Goal: Task Accomplishment & Management: Manage account settings

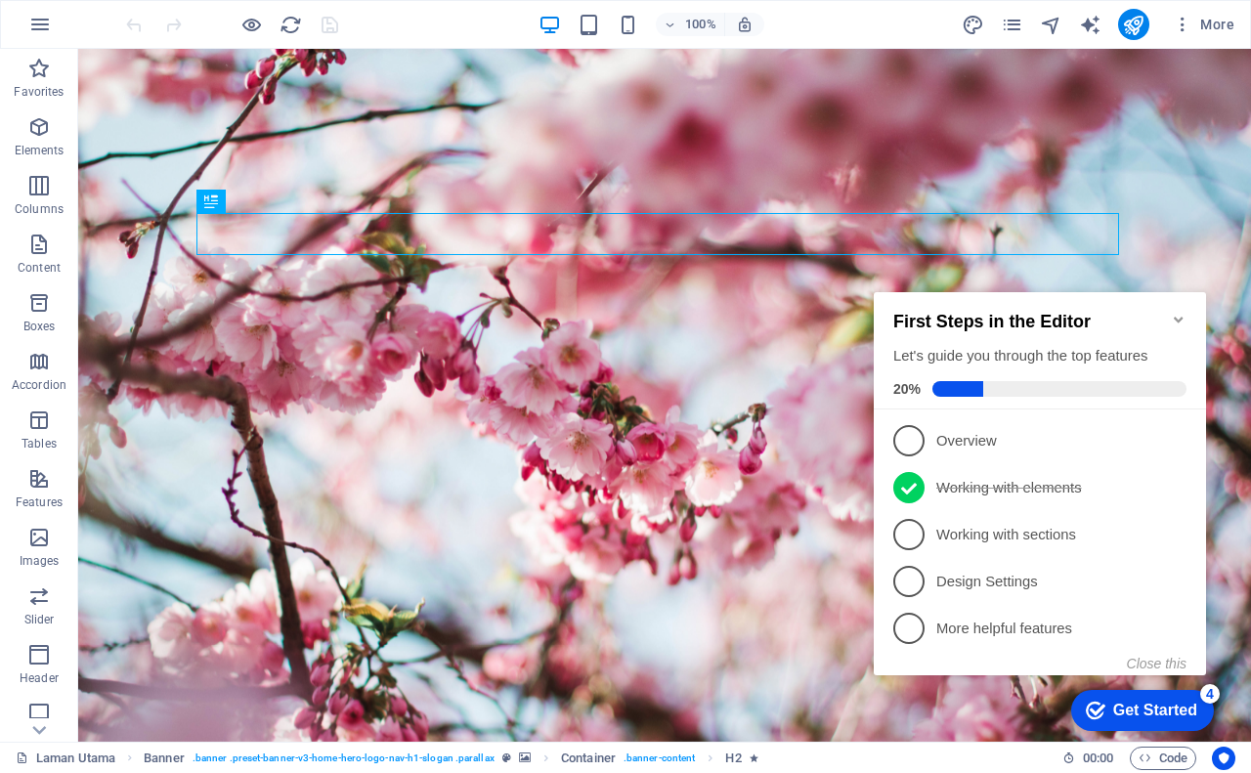
click at [1174, 312] on icon "Minimize checklist" at bounding box center [1179, 320] width 16 height 16
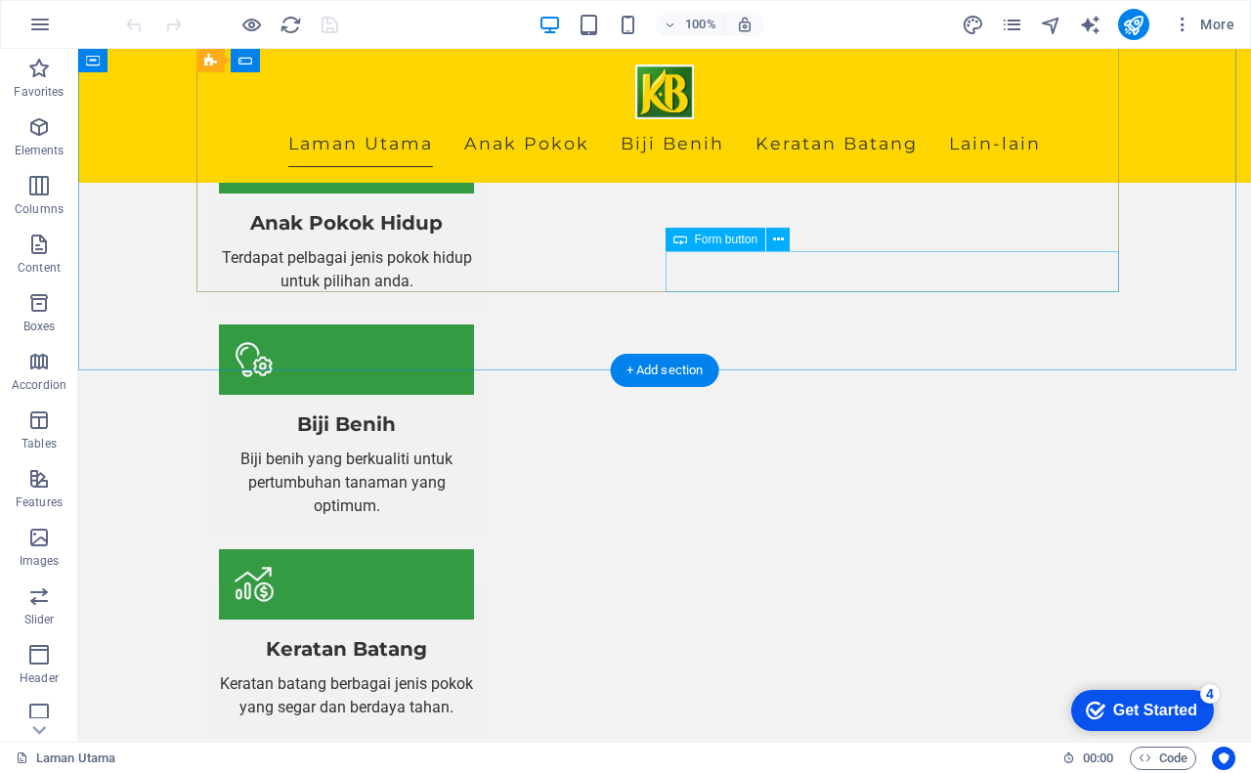
scroll to position [2061, 0]
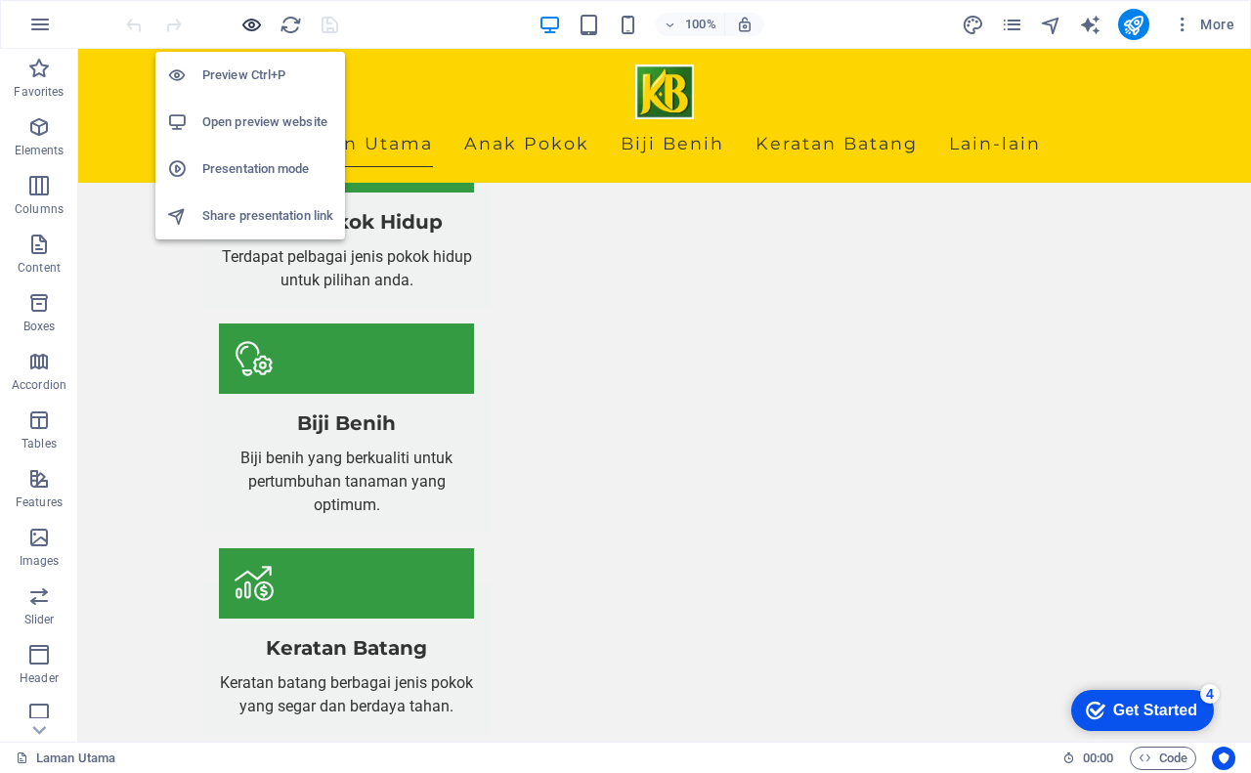
click at [254, 23] on icon "button" at bounding box center [252, 25] width 22 height 22
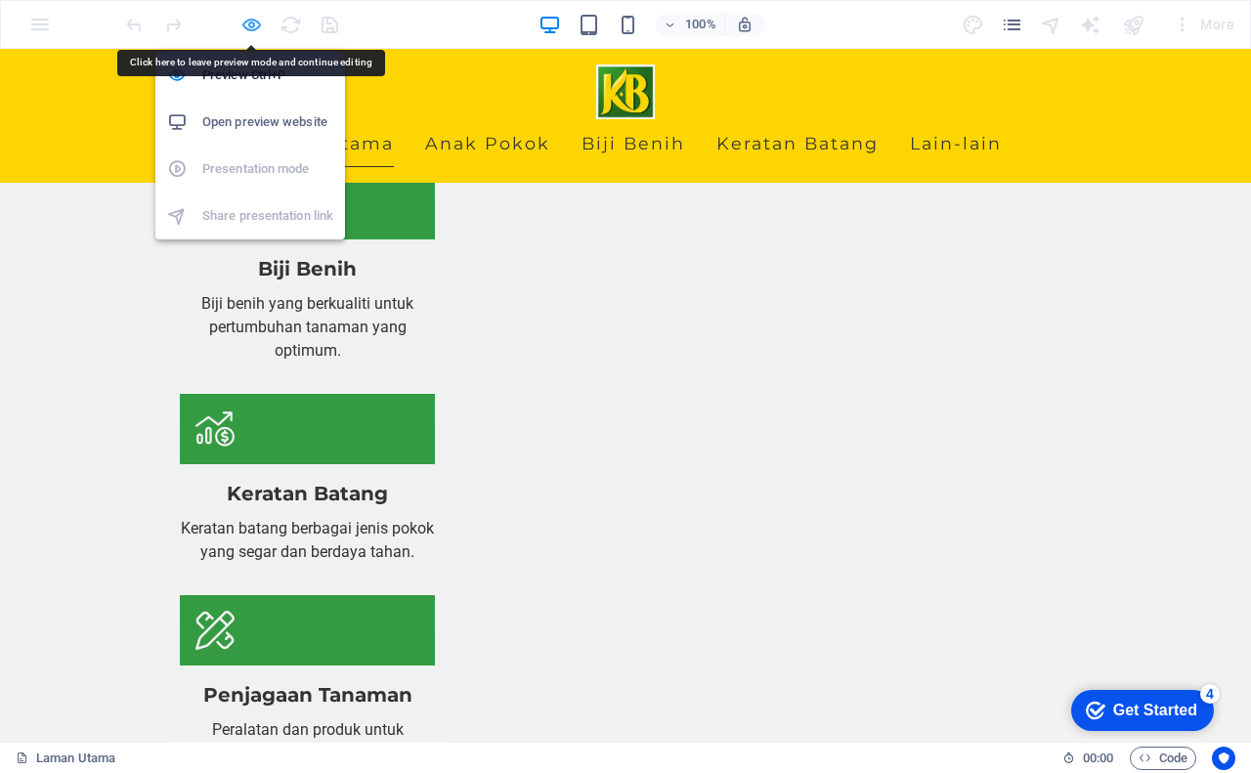
drag, startPoint x: 868, startPoint y: 461, endPoint x: 254, endPoint y: 26, distance: 752.5
click at [254, 26] on icon "button" at bounding box center [252, 25] width 22 height 22
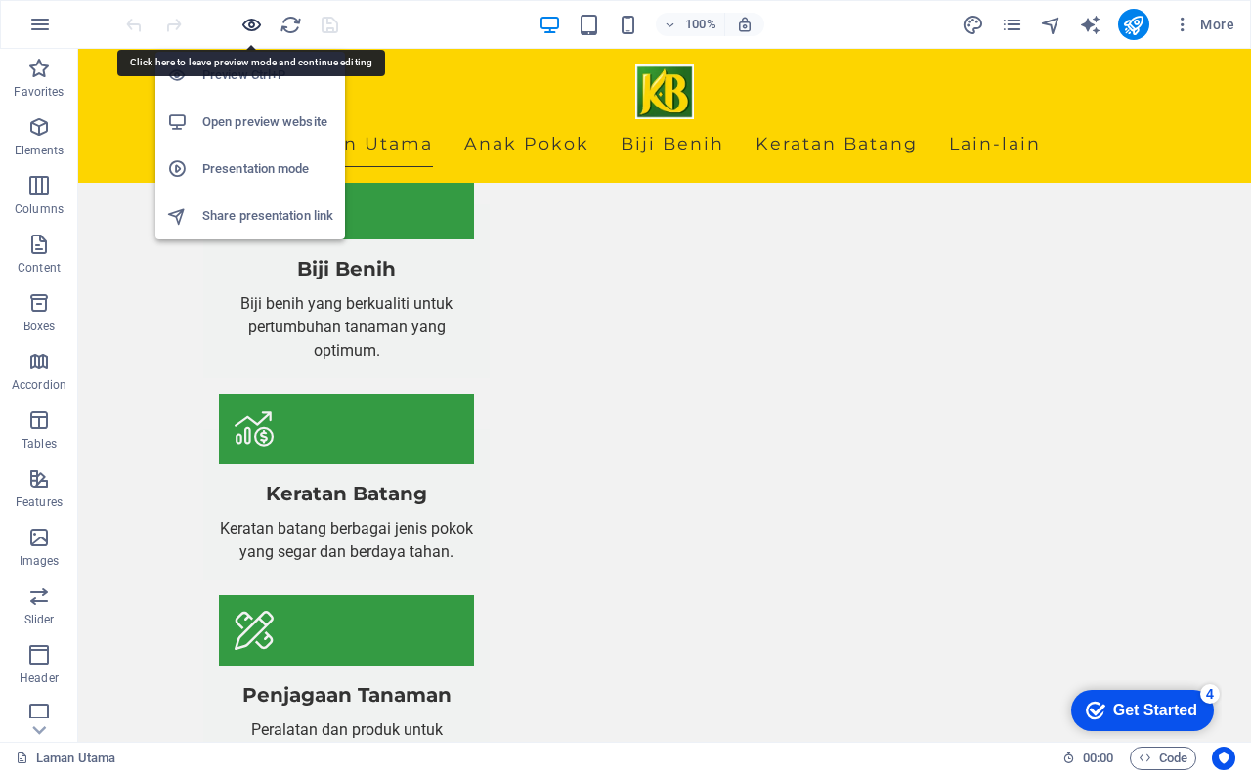
scroll to position [2061, 0]
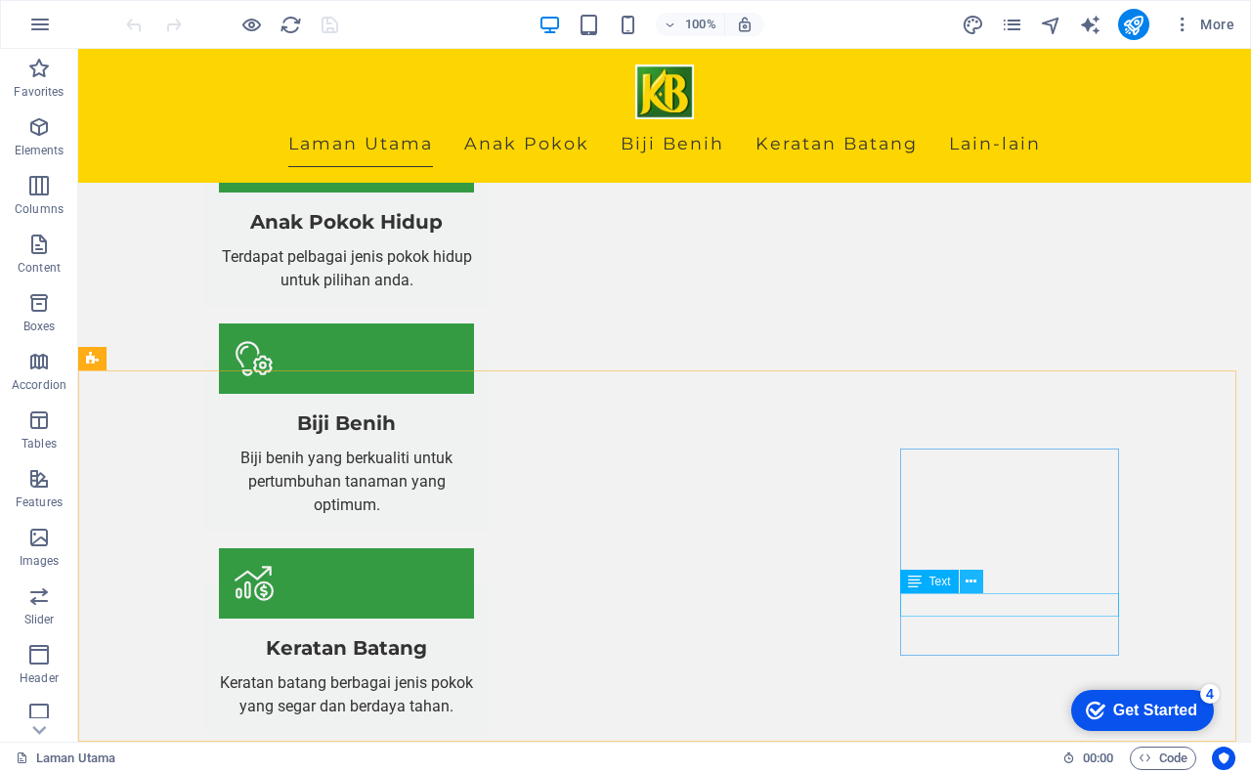
click at [972, 584] on icon at bounding box center [971, 582] width 11 height 21
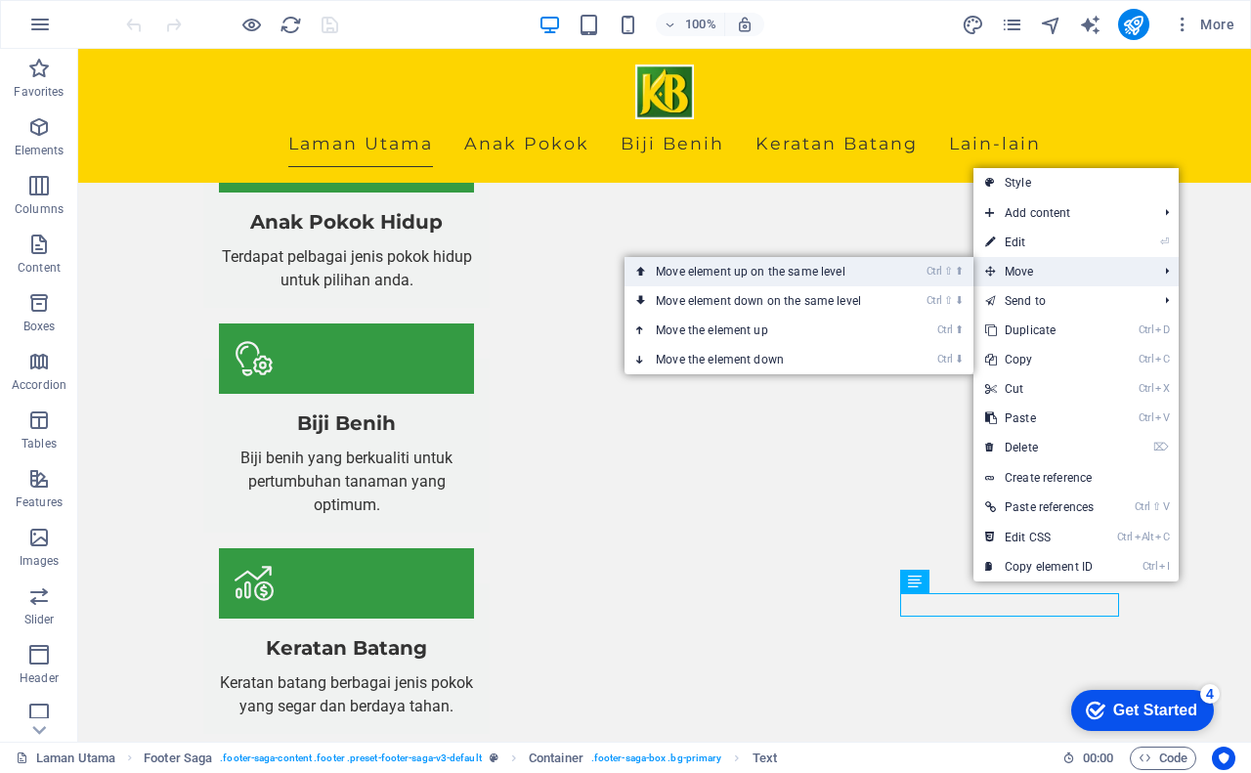
click at [829, 272] on link "Ctrl ⇧ ⬆ Move element up on the same level" at bounding box center [763, 271] width 276 height 29
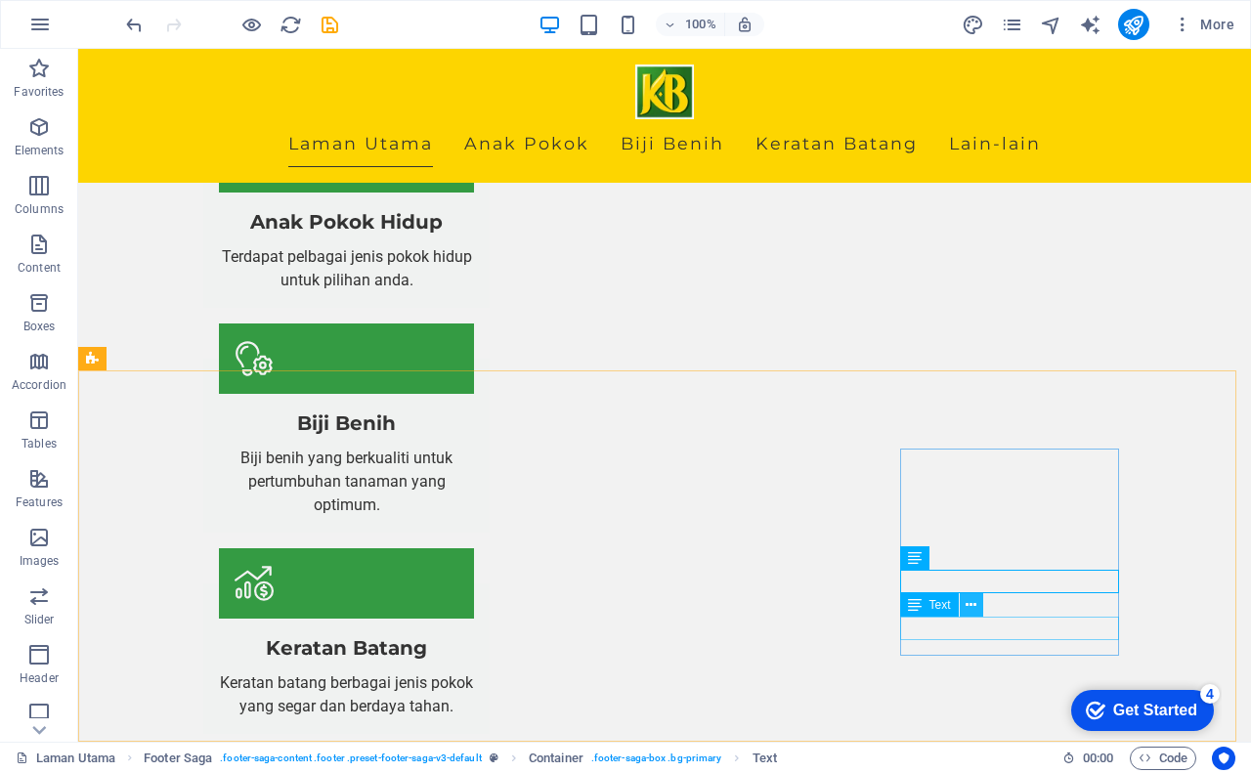
click at [964, 605] on button at bounding box center [971, 604] width 23 height 23
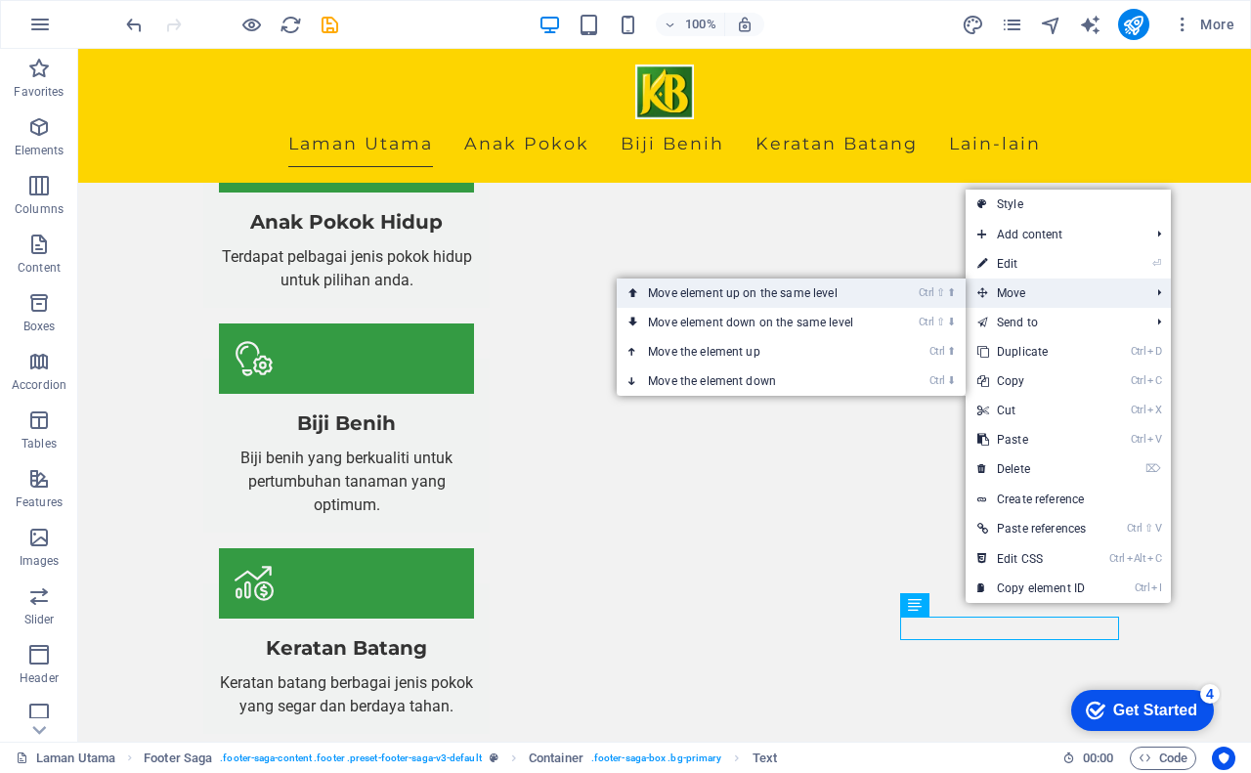
click at [856, 297] on link "Ctrl ⇧ ⬆ Move element up on the same level" at bounding box center [755, 293] width 276 height 29
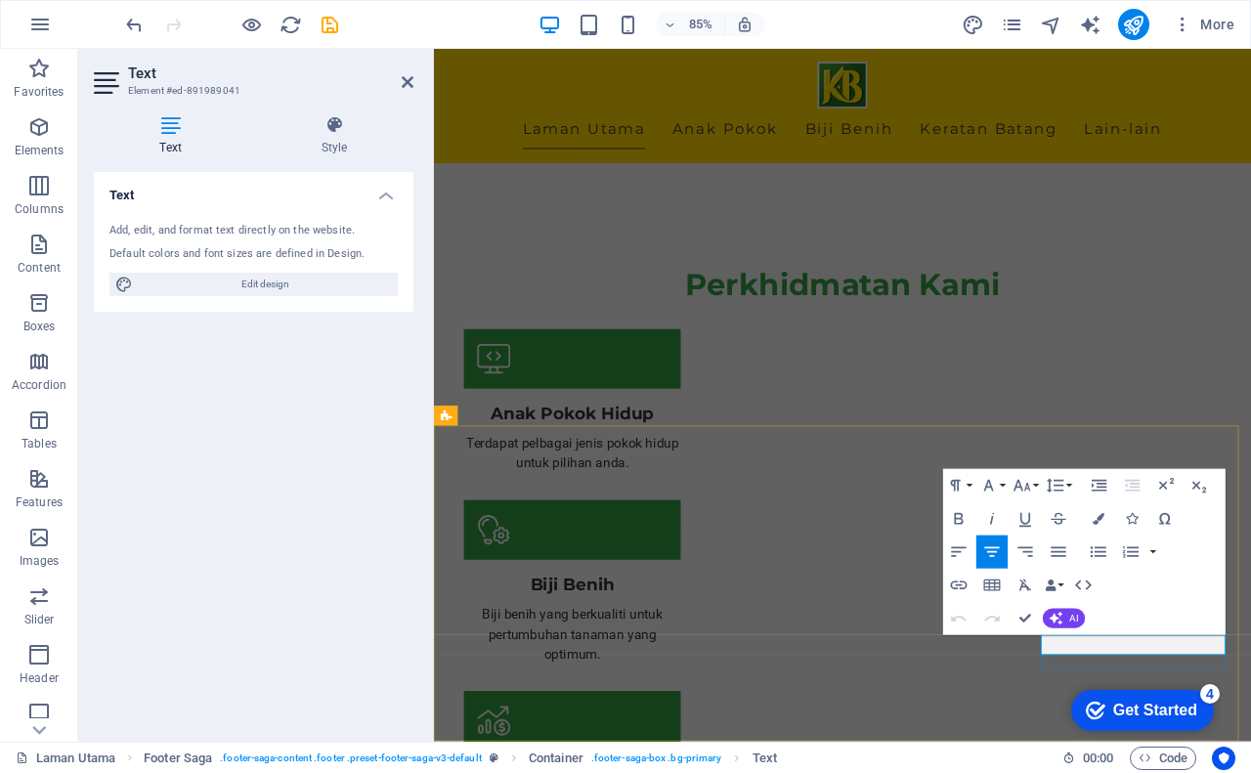
drag, startPoint x: 1310, startPoint y: 750, endPoint x: 1202, endPoint y: 752, distance: 108.5
click at [964, 589] on icon "button" at bounding box center [959, 586] width 17 height 9
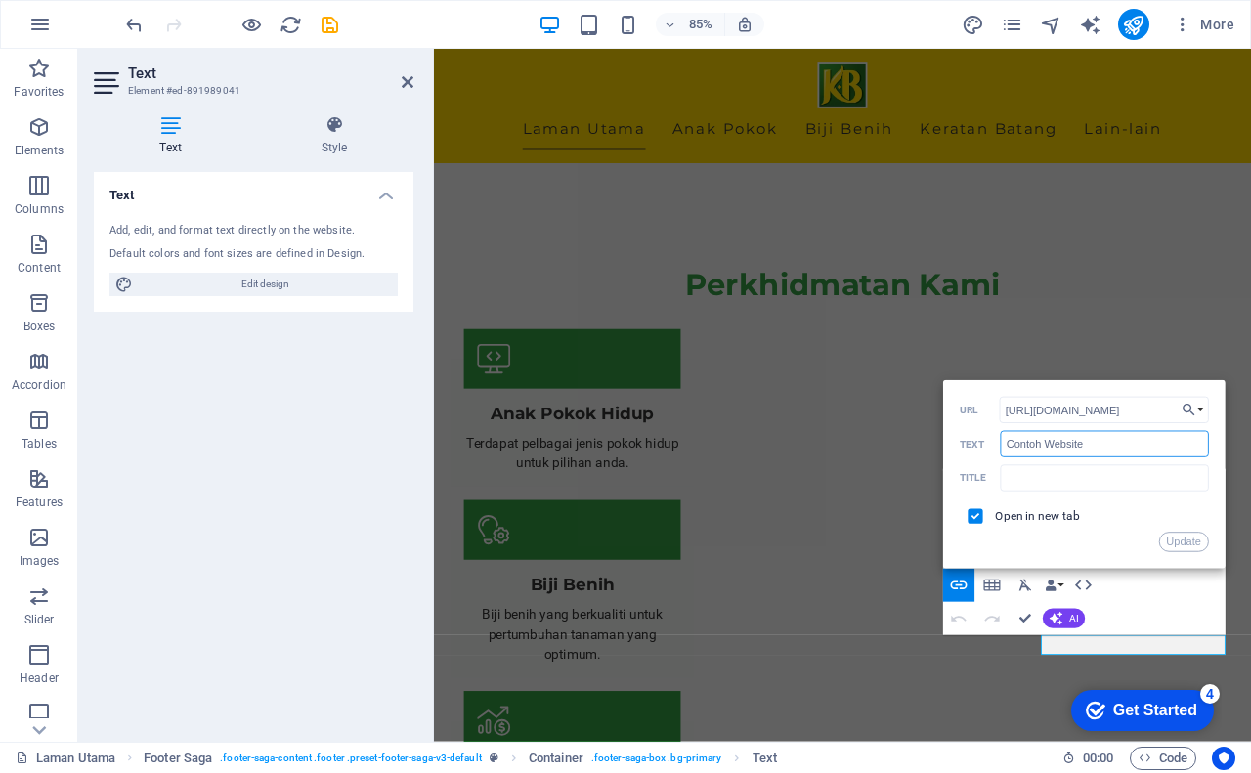
scroll to position [0, 0]
drag, startPoint x: 1102, startPoint y: 454, endPoint x: 995, endPoint y: 445, distance: 106.9
click at [995, 445] on div "Contoh Website Text" at bounding box center [1084, 444] width 249 height 27
type input "Landing Page"
click at [1120, 414] on input "https://bisnes.kampung.biz/bisnes/dewan-semarak-kaseh/" at bounding box center [1104, 410] width 209 height 26
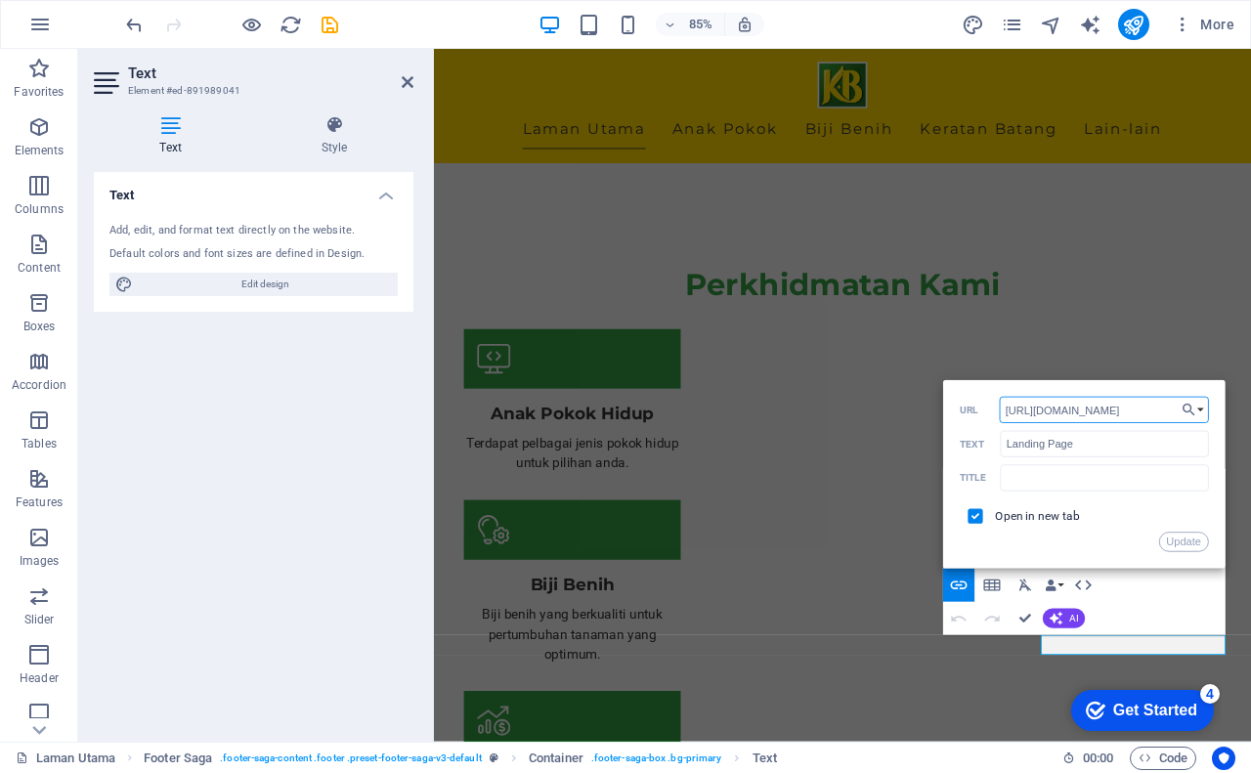
click at [1120, 414] on input "https://bisnes.kampung.biz/bisnes/dewan-semarak-kaseh/" at bounding box center [1104, 410] width 209 height 26
type input "b"
type input "[URL][DOMAIN_NAME]"
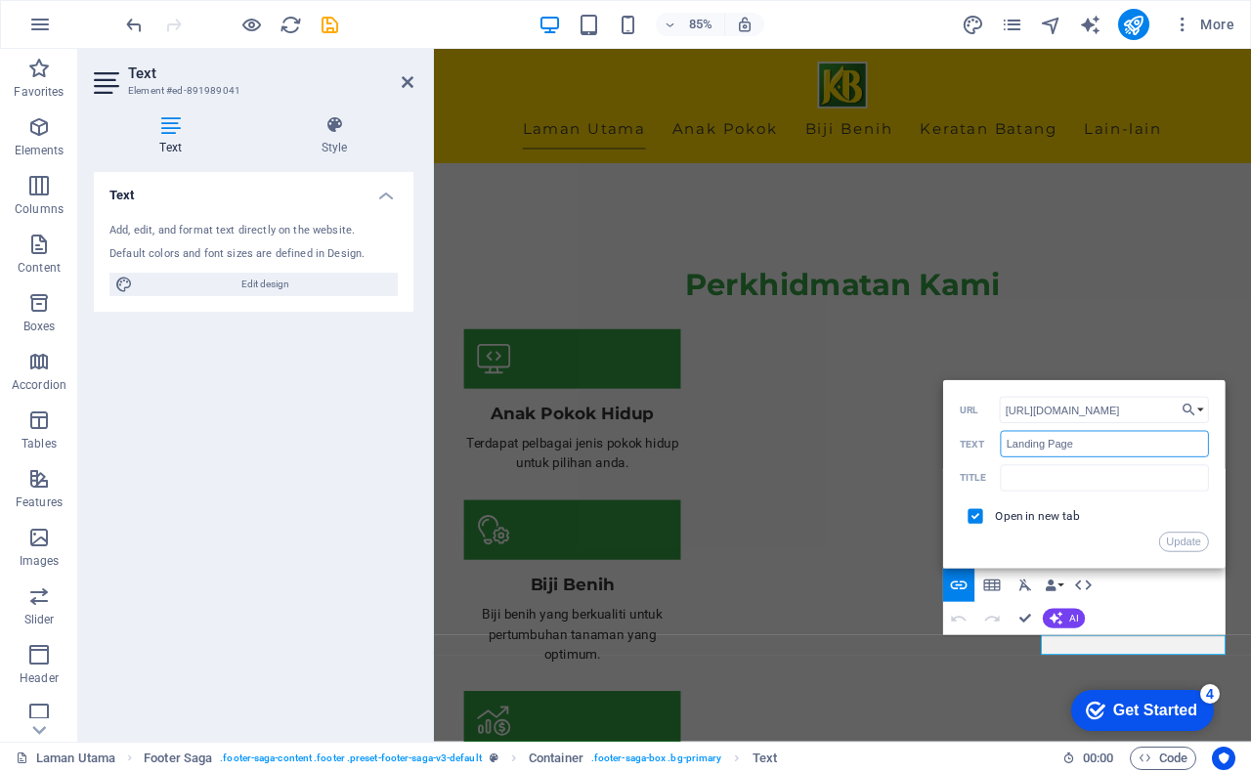
click at [1154, 448] on input "Landing Page" at bounding box center [1105, 444] width 208 height 26
type input "Landing Page Admin"
click at [1191, 543] on button "Update" at bounding box center [1185, 543] width 50 height 20
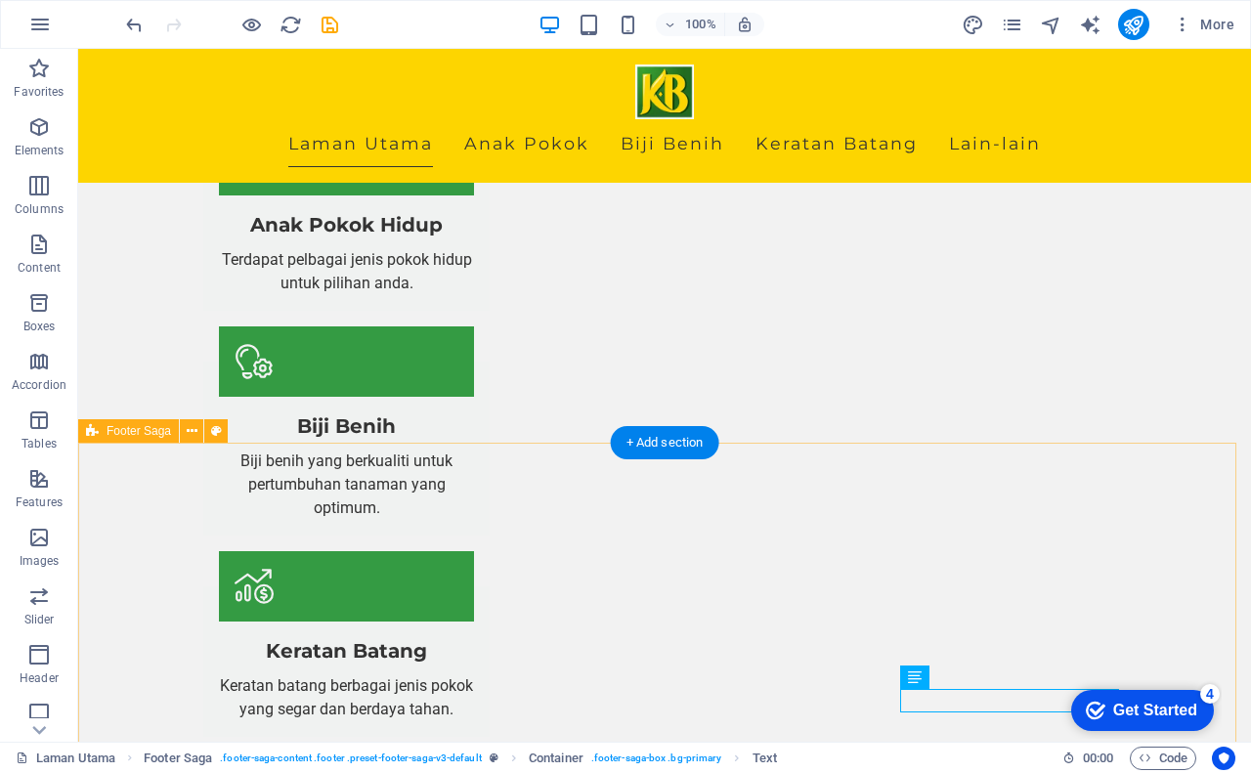
scroll to position [2061, 0]
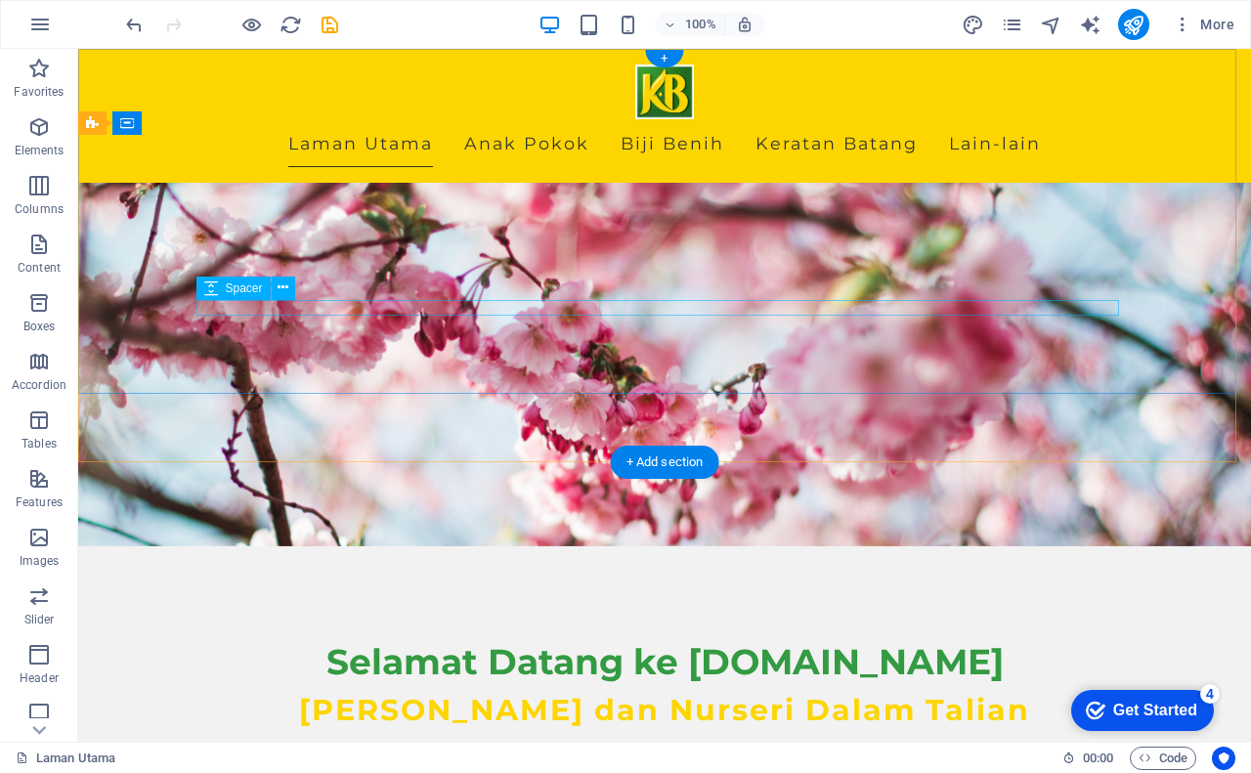
scroll to position [0, 0]
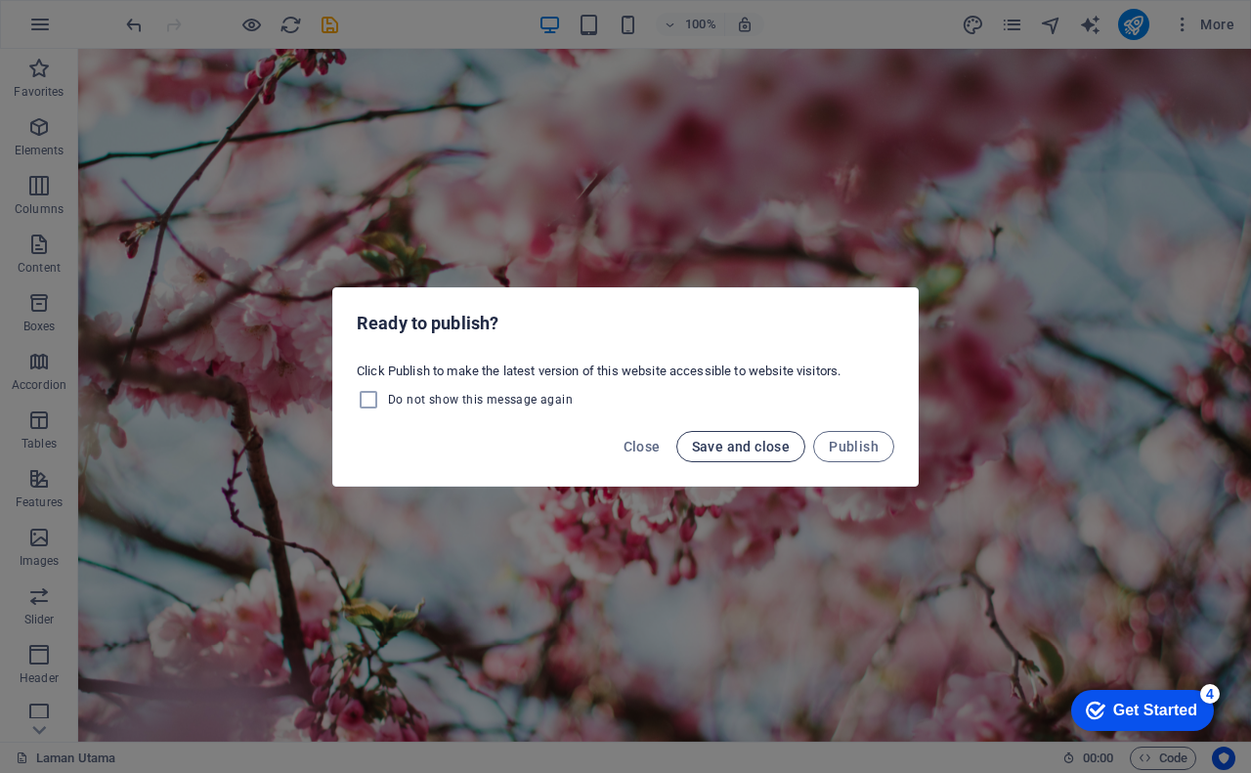
click at [712, 449] on span "Save and close" at bounding box center [741, 447] width 99 height 16
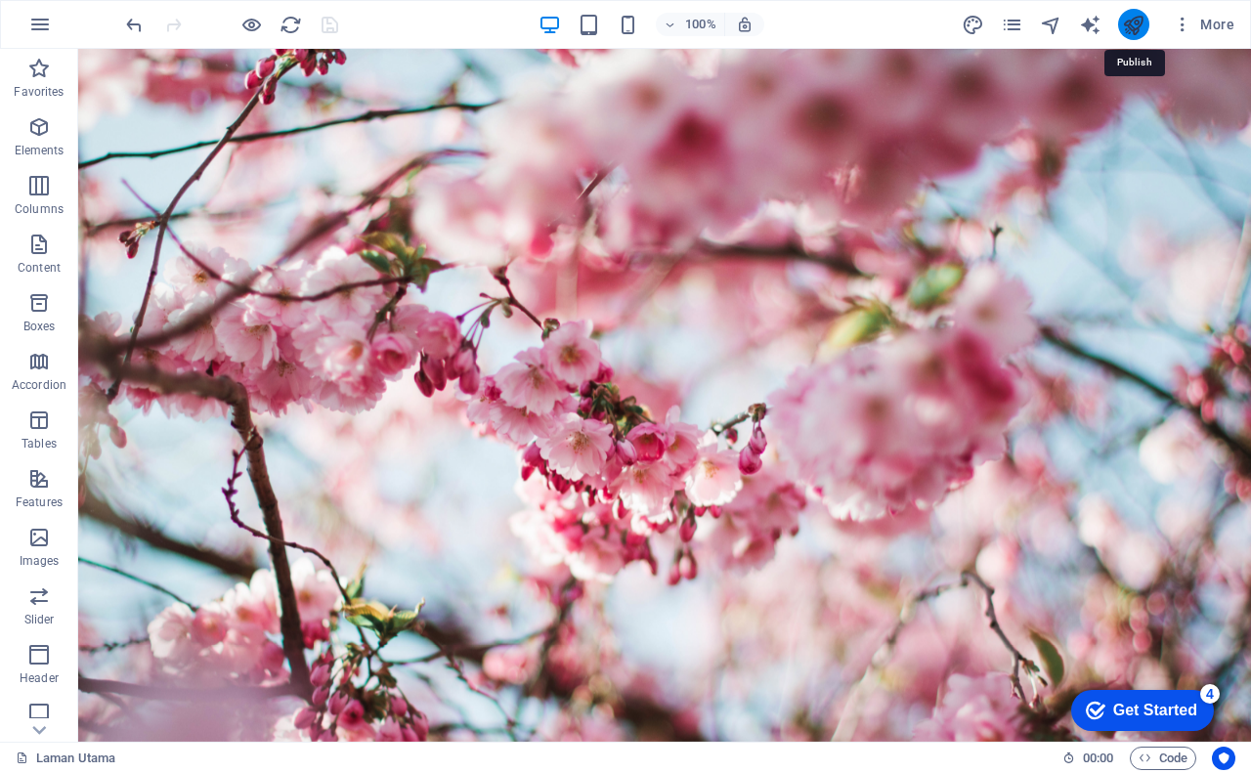
click at [1132, 23] on icon "publish" at bounding box center [1133, 25] width 22 height 22
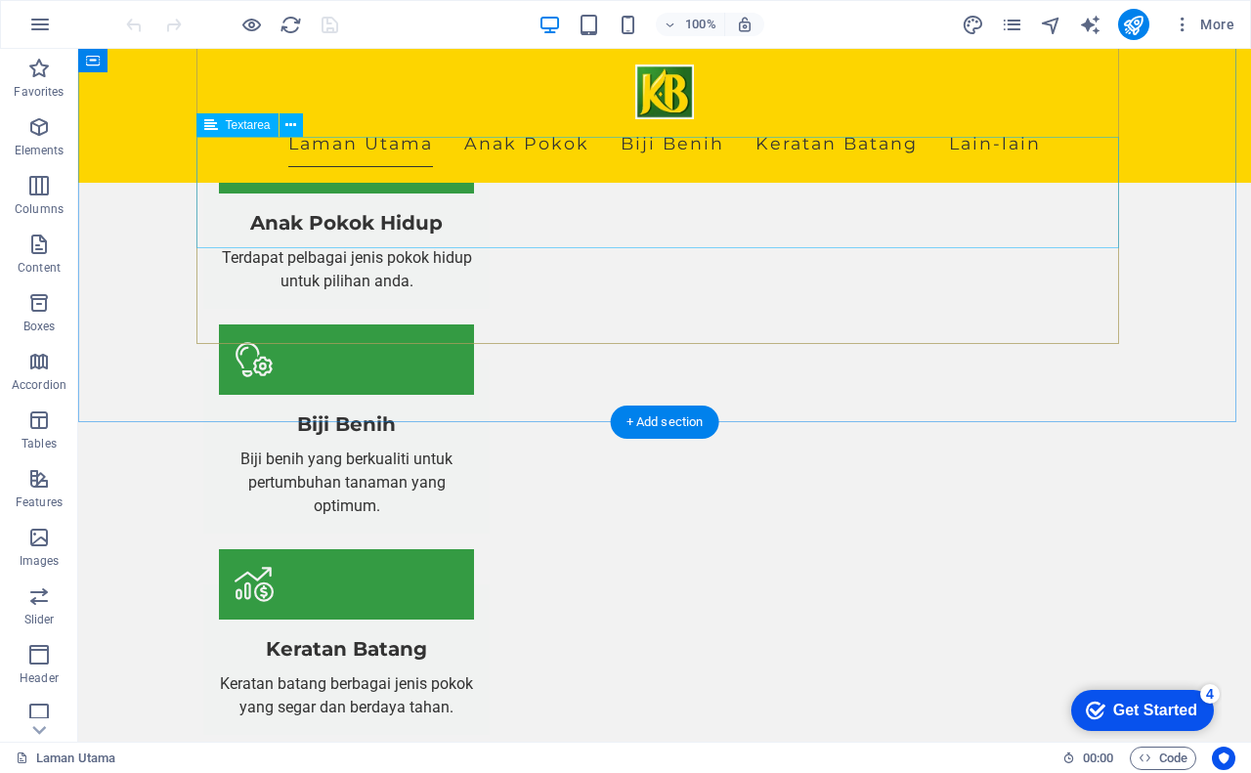
scroll to position [2061, 0]
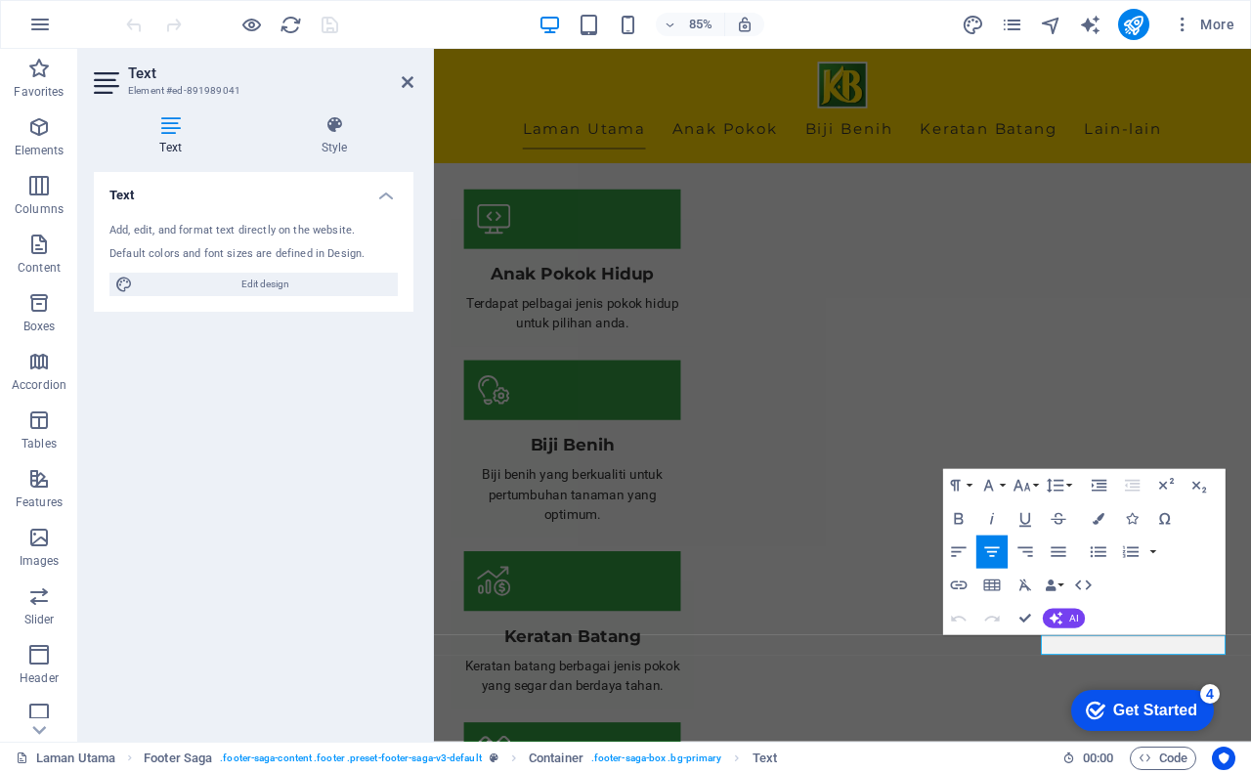
scroll to position [1897, 0]
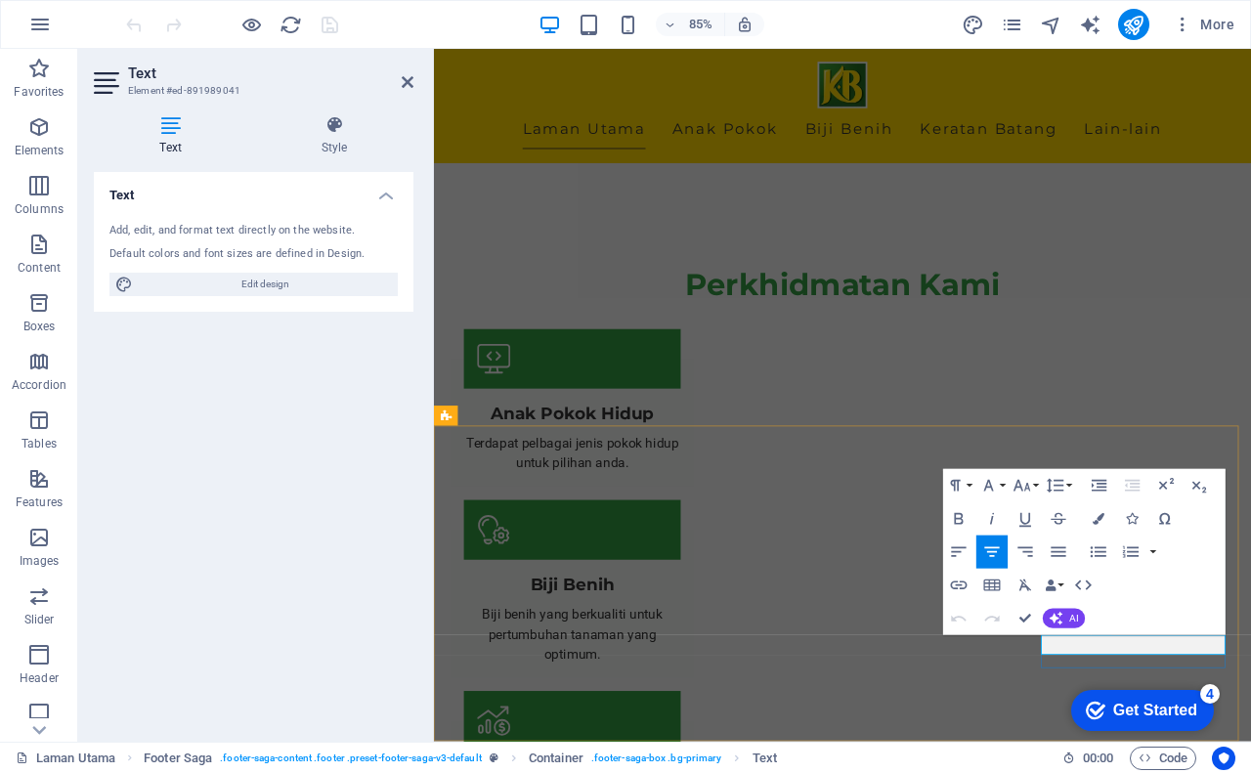
drag, startPoint x: 1186, startPoint y: 752, endPoint x: 1342, endPoint y: 750, distance: 156.4
click at [958, 584] on icon "button" at bounding box center [959, 586] width 20 height 20
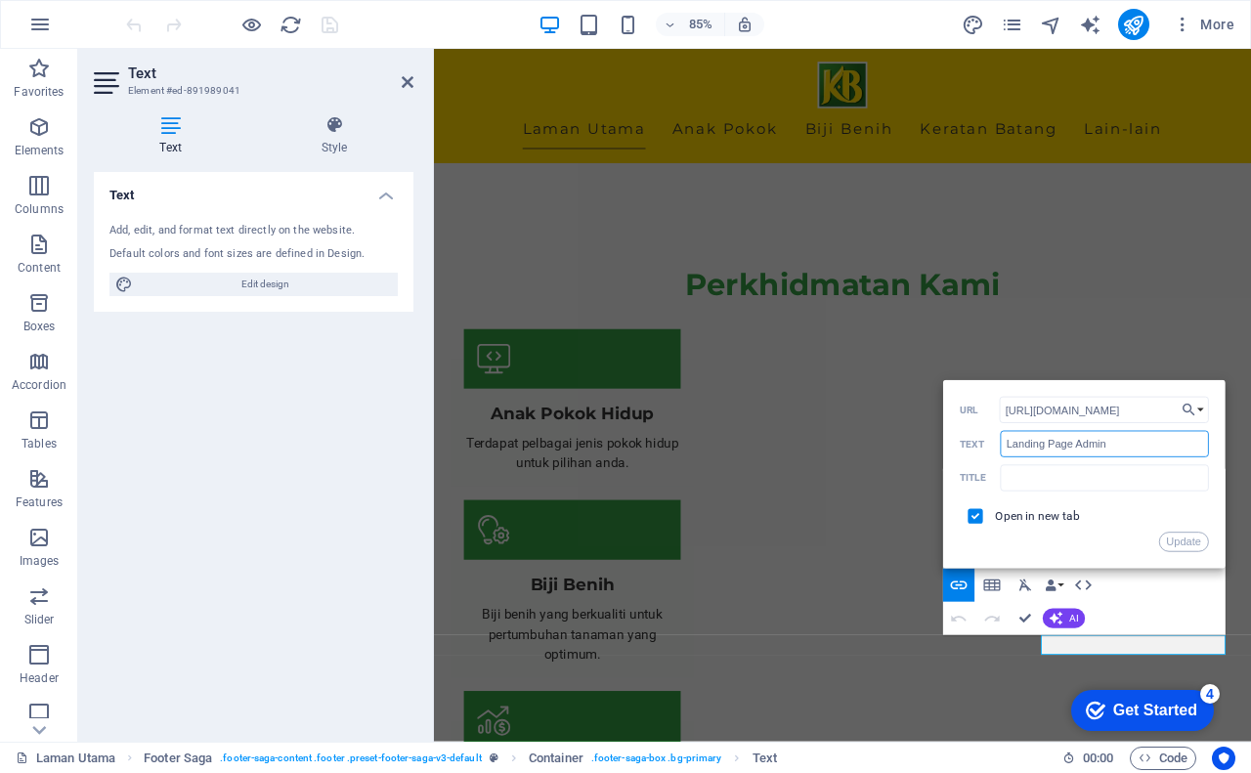
drag, startPoint x: 1071, startPoint y: 447, endPoint x: 1005, endPoint y: 445, distance: 65.5
click at [1005, 445] on input "Landing Page Admin" at bounding box center [1105, 444] width 208 height 26
type input "Link Bio Admin"
click at [1092, 450] on input "Link Bio Admin" at bounding box center [1105, 444] width 208 height 26
drag, startPoint x: 1027, startPoint y: 615, endPoint x: 949, endPoint y: 566, distance: 91.4
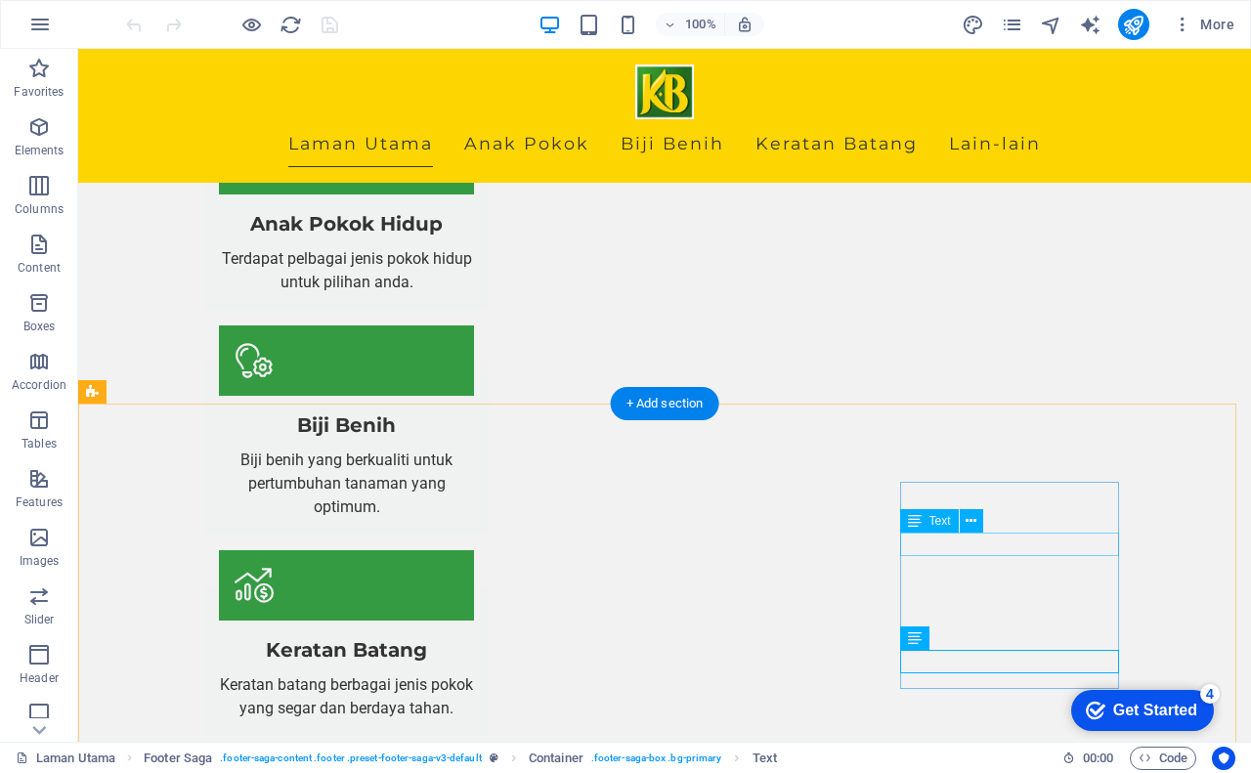
scroll to position [2061, 0]
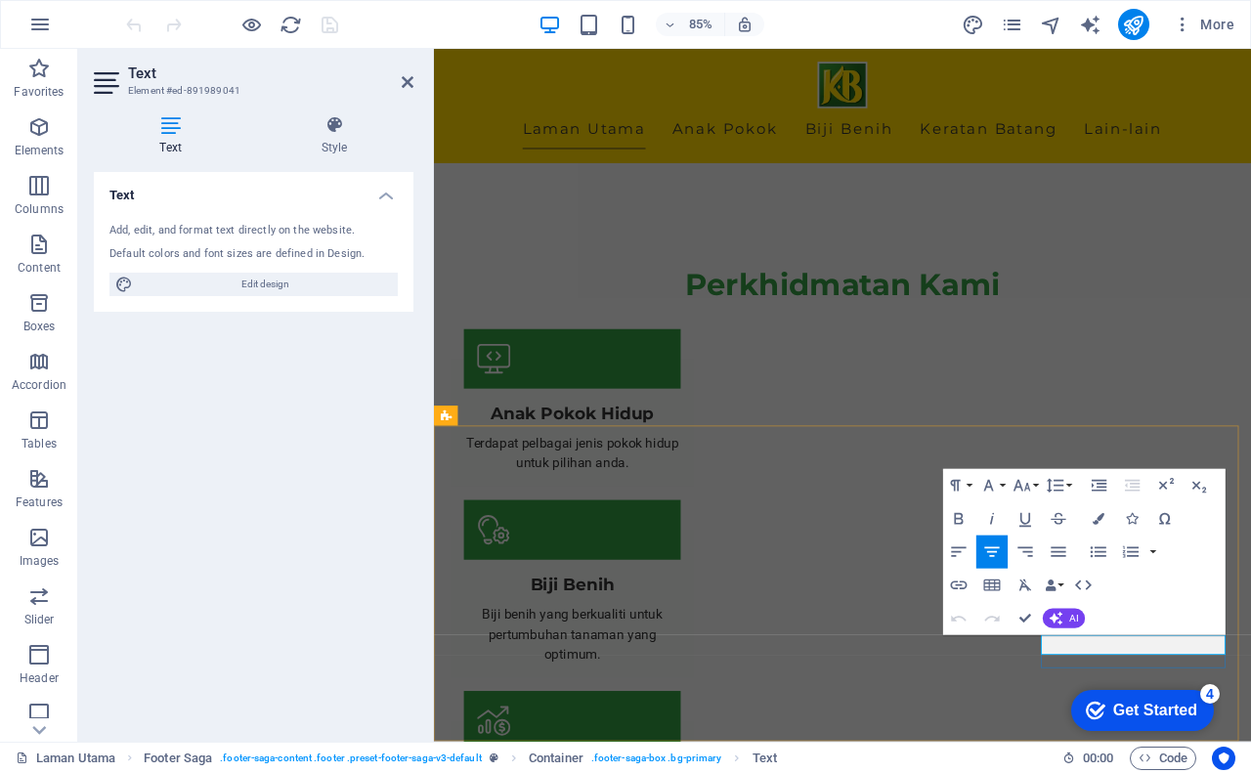
drag, startPoint x: 1186, startPoint y: 748, endPoint x: 1276, endPoint y: 745, distance: 90.0
drag, startPoint x: 1182, startPoint y: 750, endPoint x: 1328, endPoint y: 742, distance: 145.9
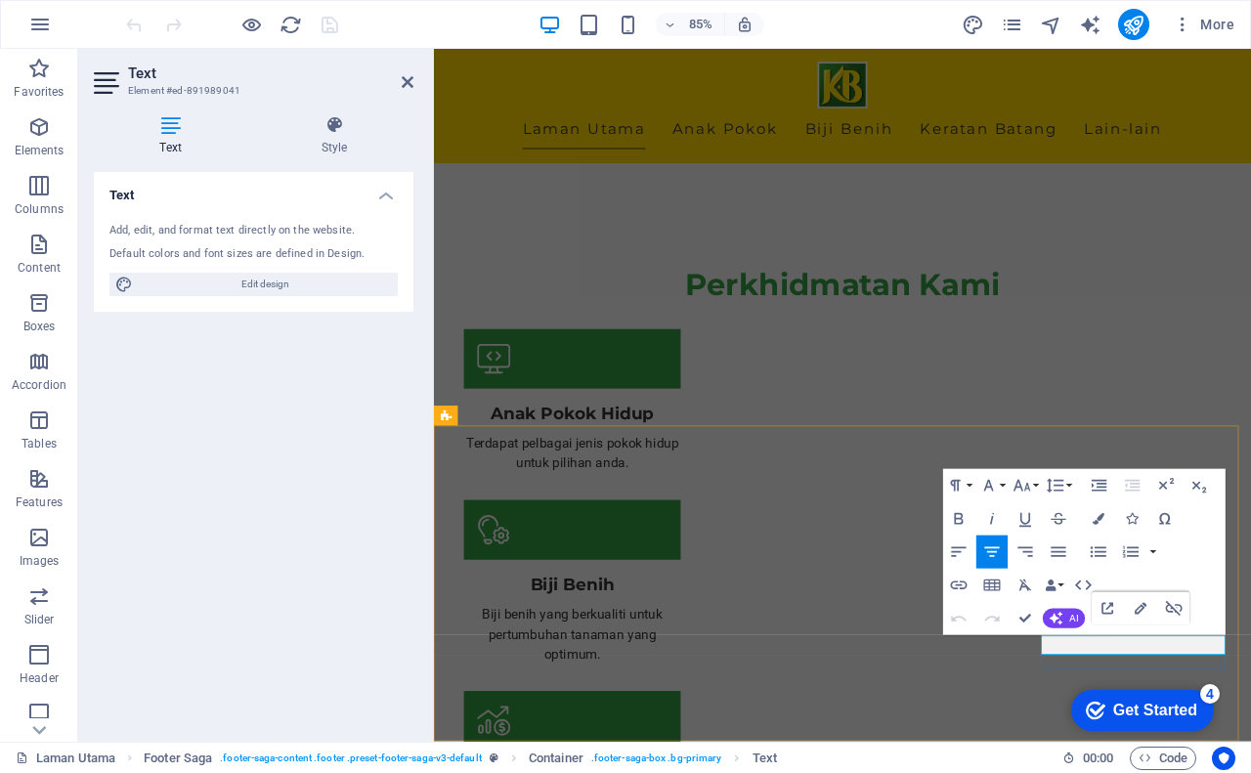
click at [964, 583] on icon "button" at bounding box center [959, 586] width 17 height 9
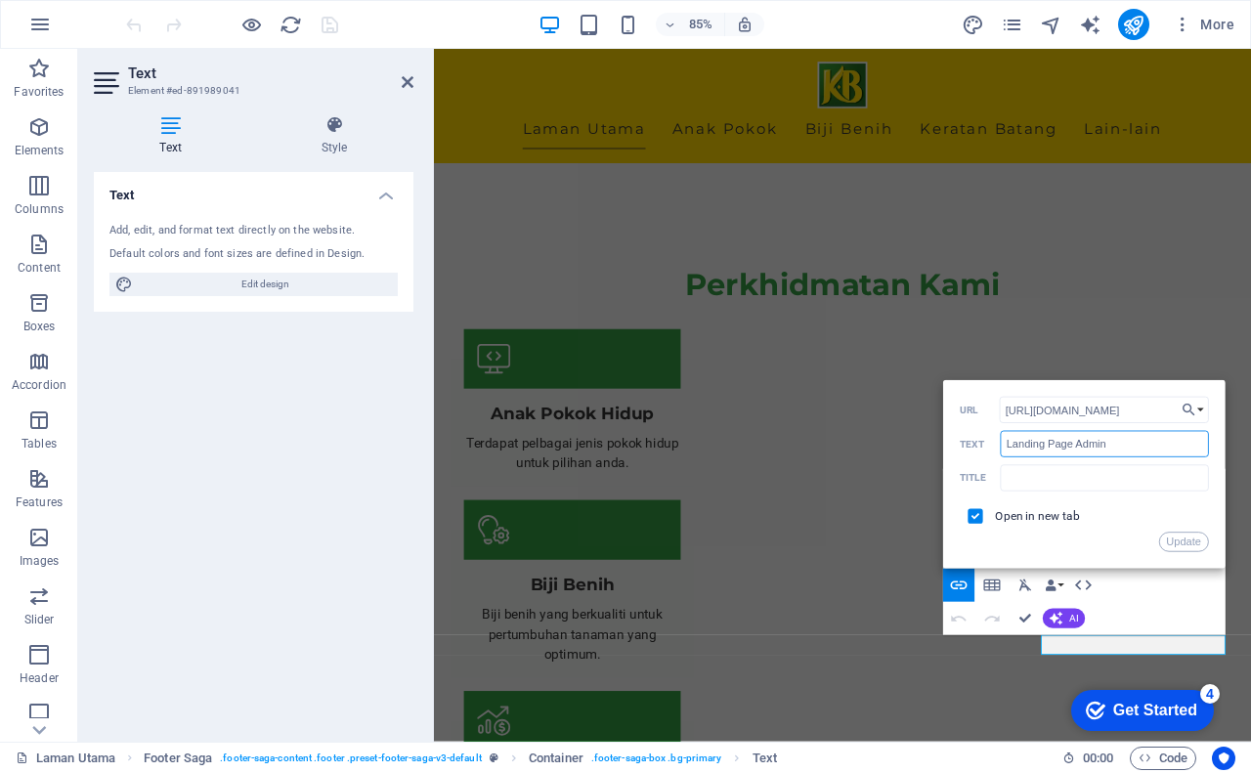
drag, startPoint x: 1071, startPoint y: 449, endPoint x: 992, endPoint y: 450, distance: 78.2
click at [992, 450] on div "Landing Page Admin Text" at bounding box center [1084, 444] width 249 height 27
type input "Link Bio Admin"
click at [1189, 543] on button "Update" at bounding box center [1185, 543] width 50 height 20
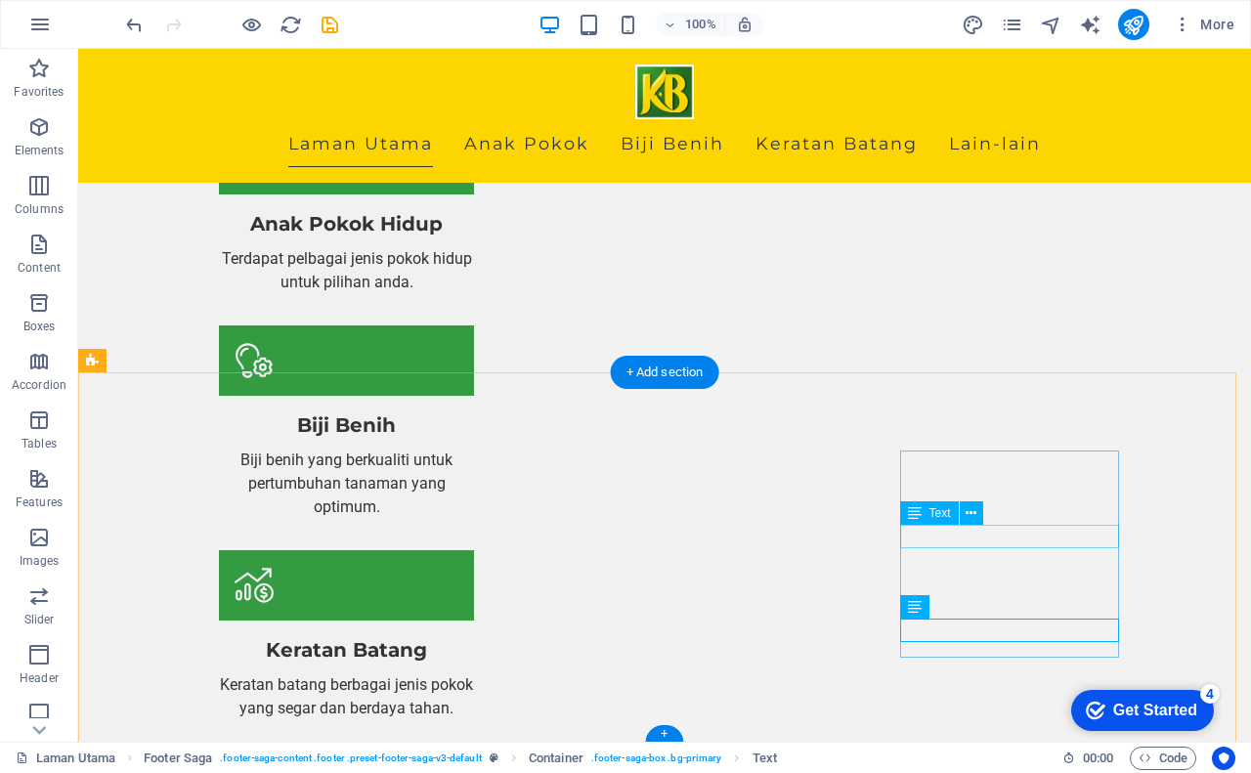
scroll to position [2061, 0]
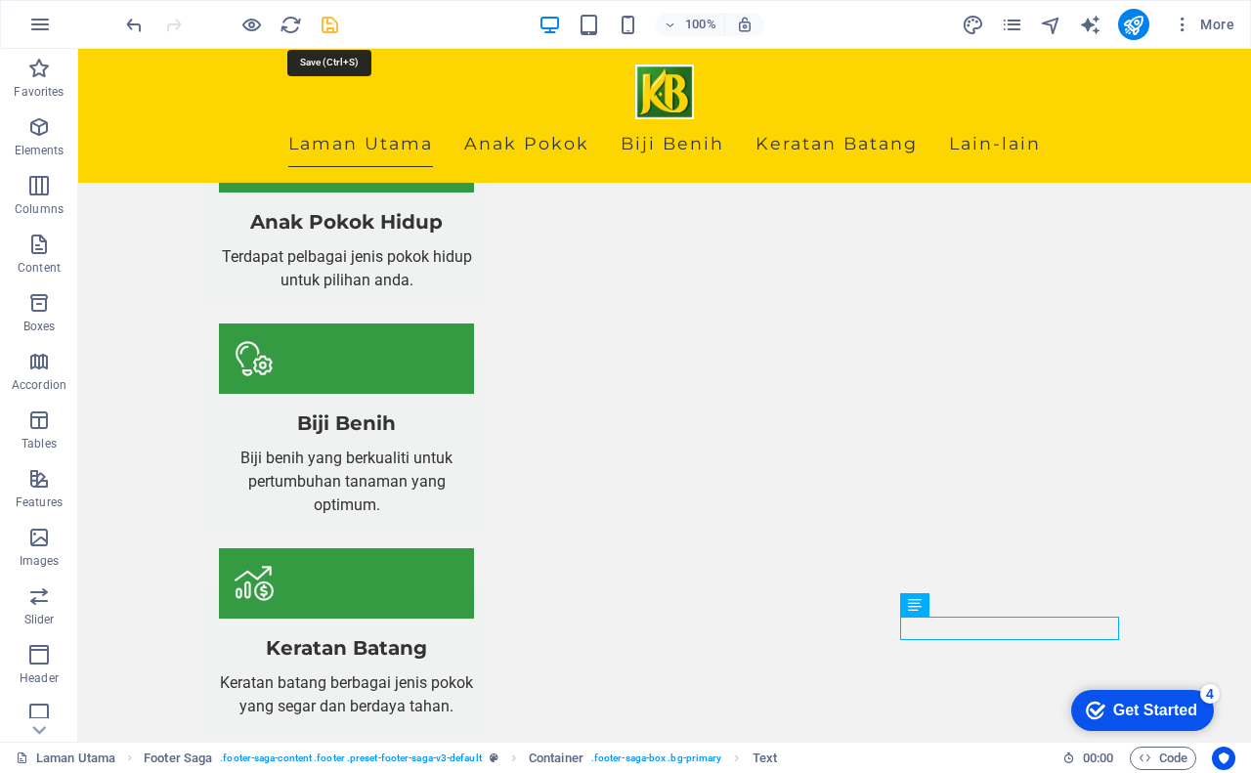
click at [328, 23] on icon "save" at bounding box center [330, 25] width 22 height 22
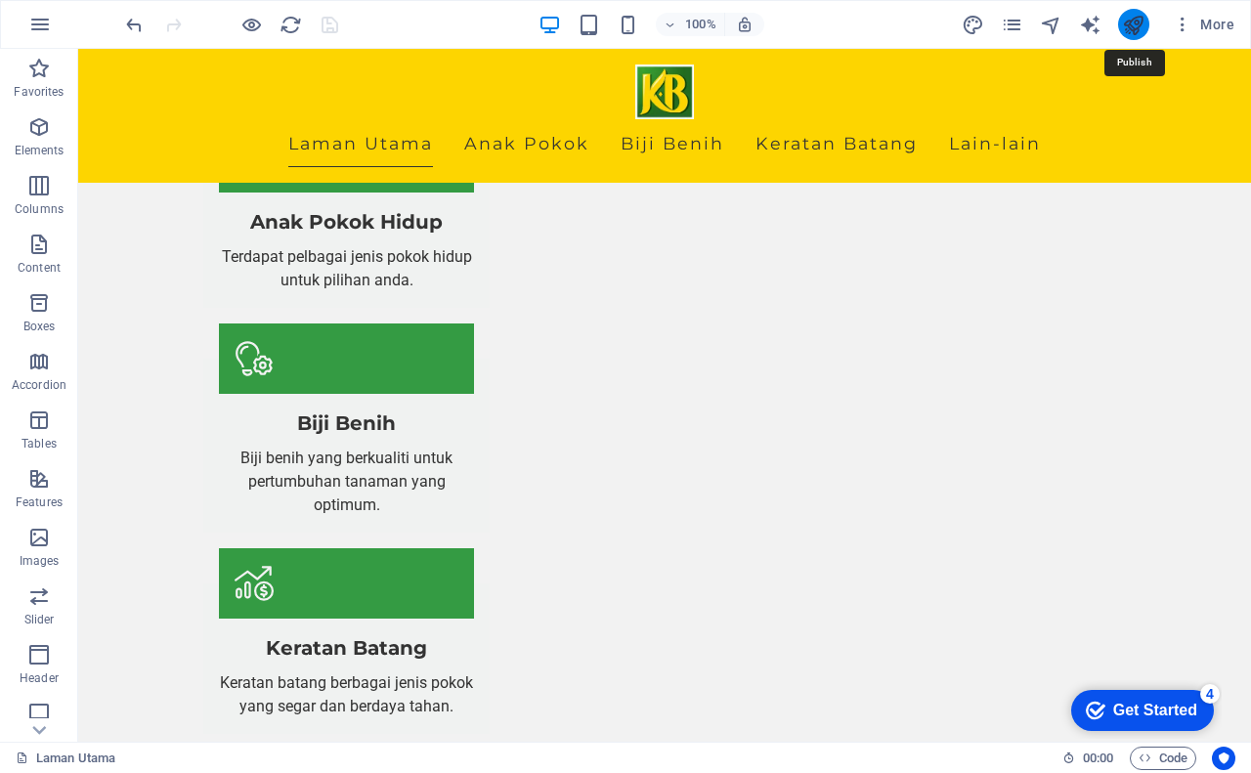
click at [1129, 29] on icon "publish" at bounding box center [1133, 25] width 22 height 22
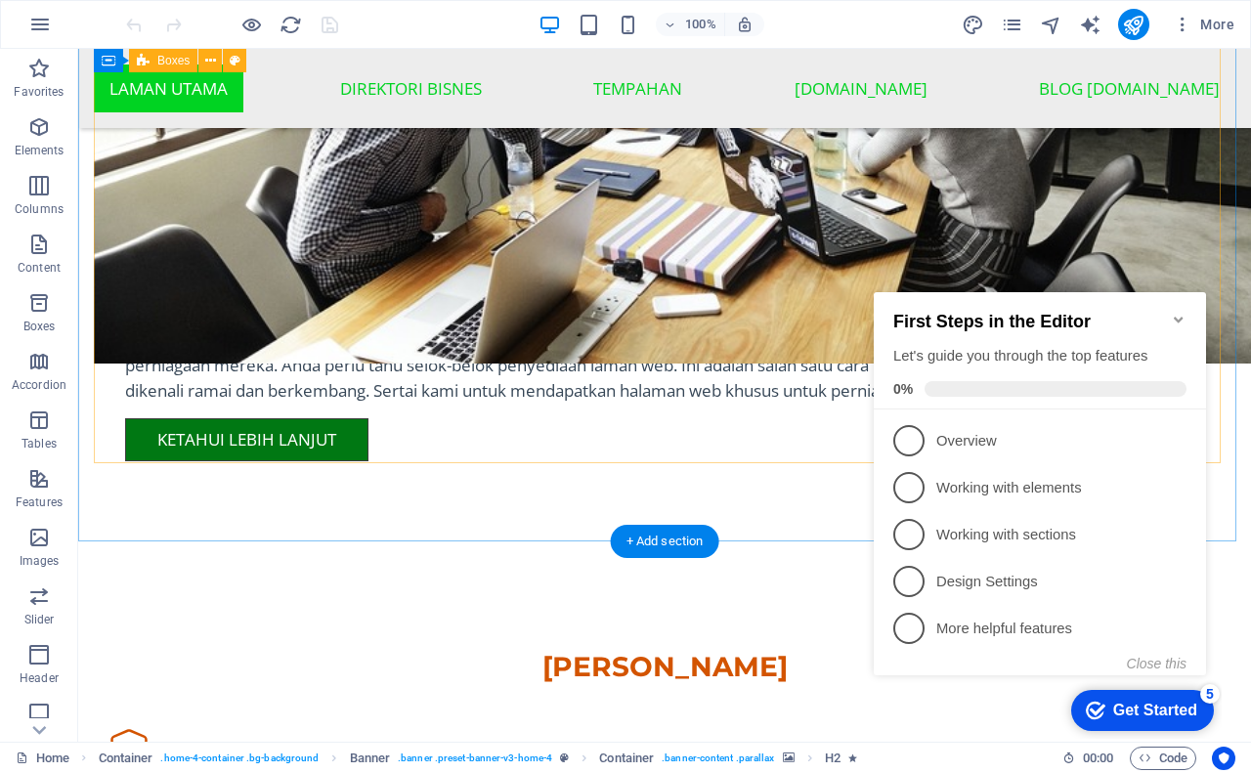
scroll to position [1858, 0]
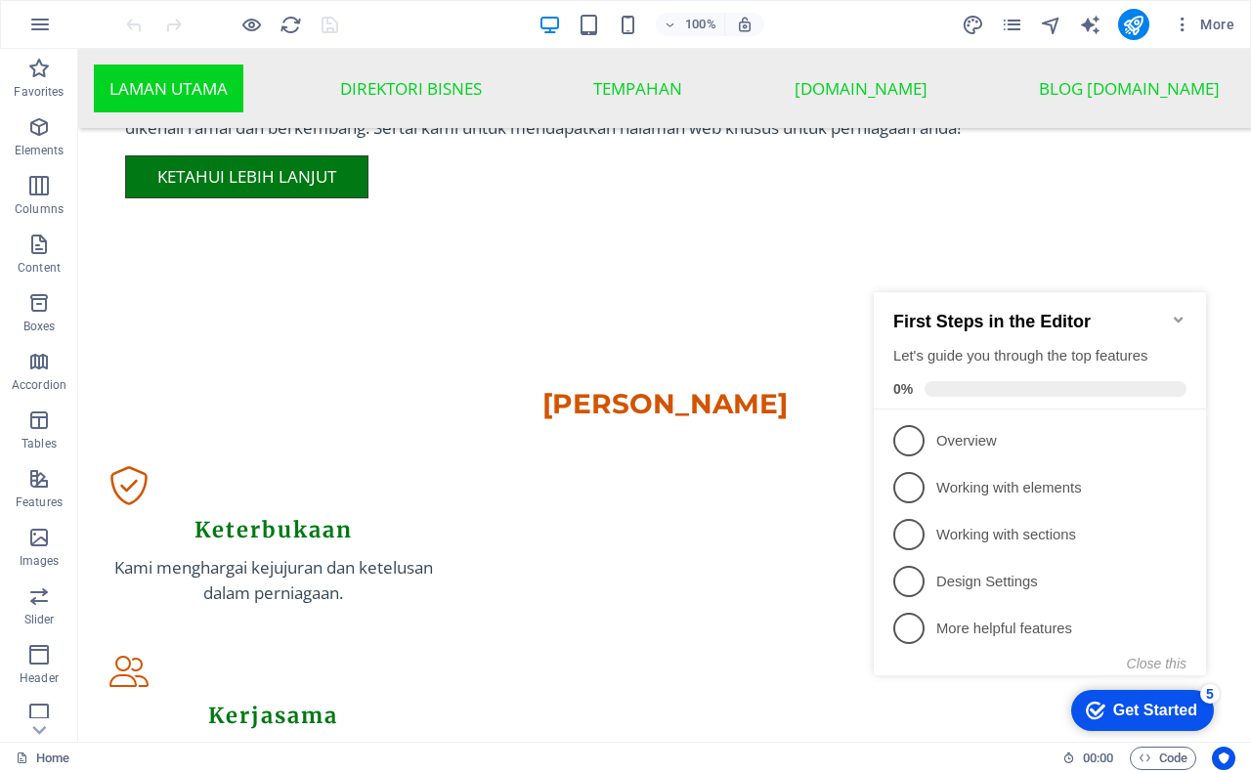
click at [1180, 312] on icon "Minimize checklist" at bounding box center [1179, 320] width 16 height 16
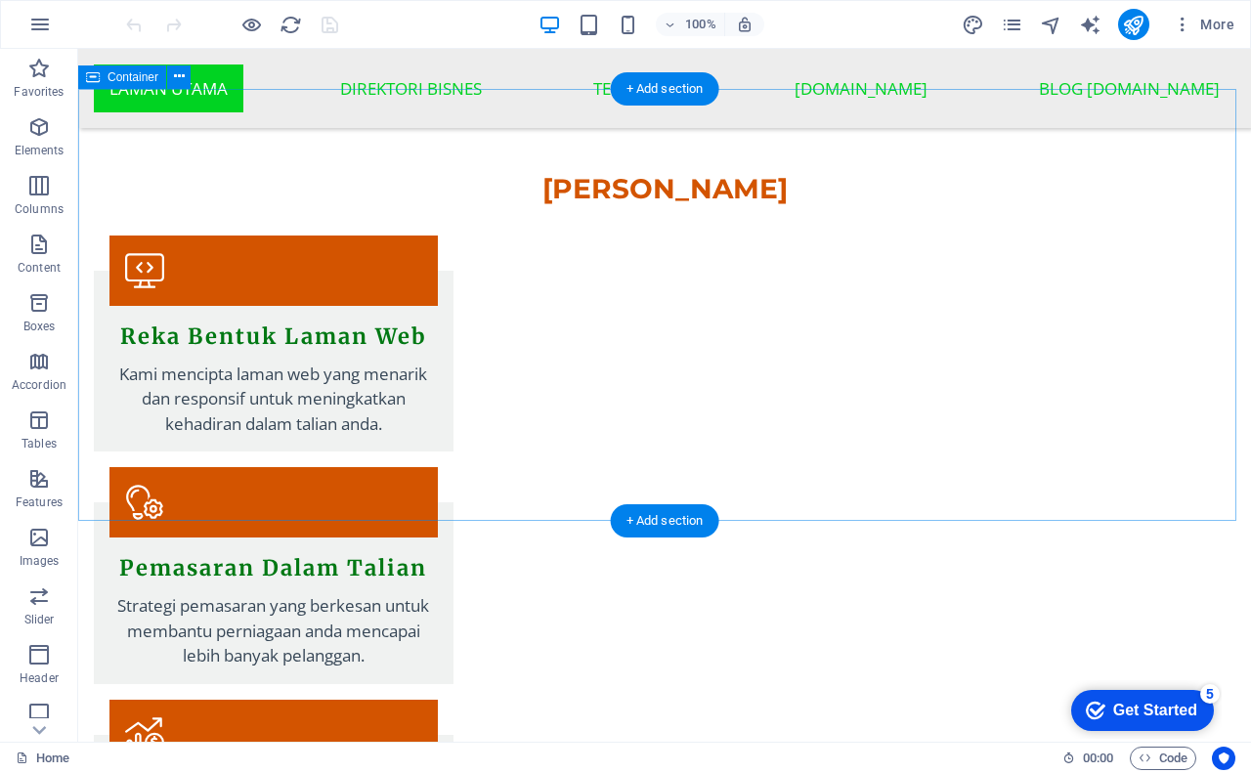
scroll to position [2959, 0]
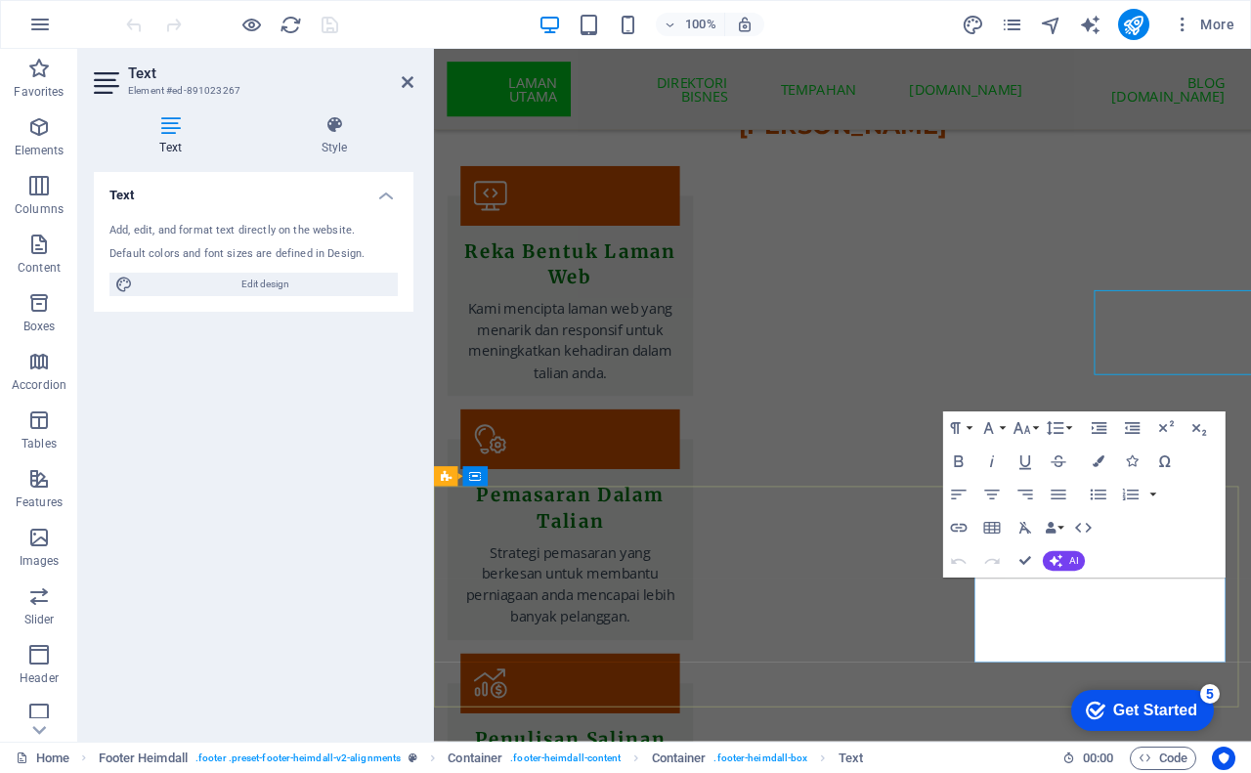
scroll to position [3175, 0]
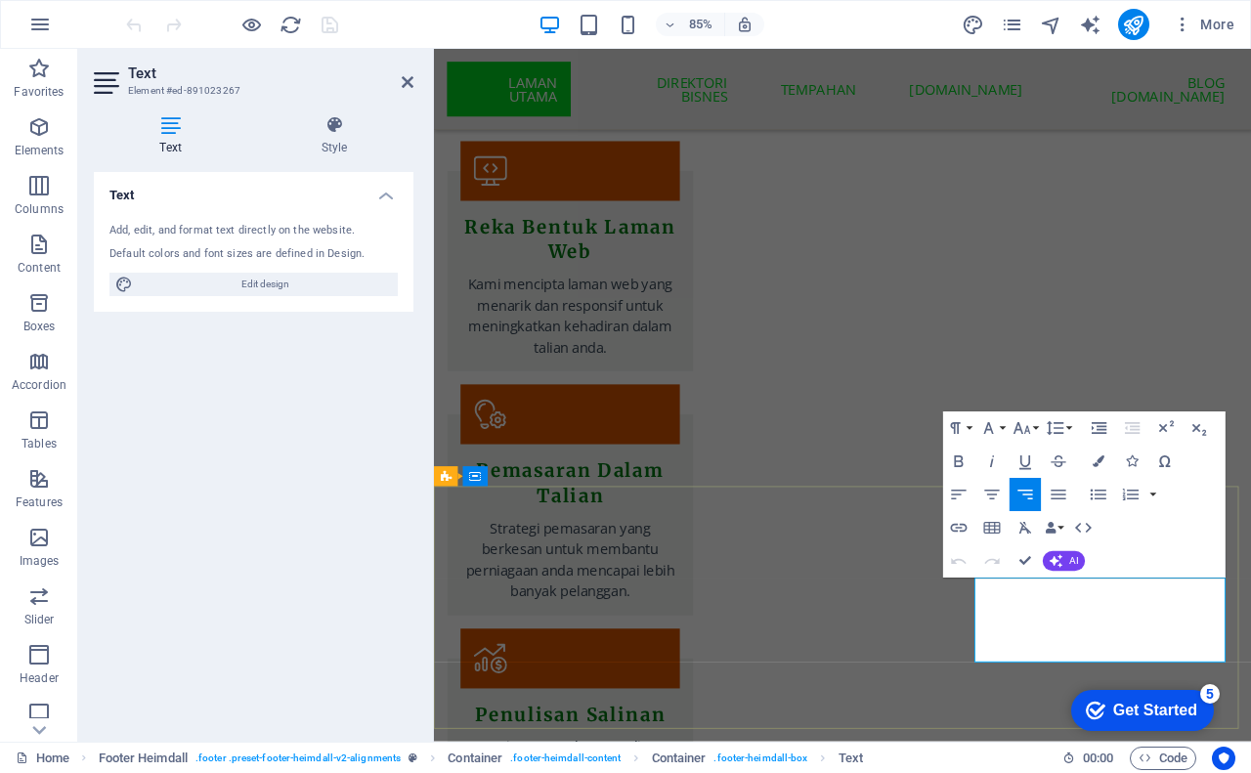
drag, startPoint x: 1259, startPoint y: 761, endPoint x: 1350, endPoint y: 771, distance: 91.6
click at [1182, 612] on icon "button" at bounding box center [1186, 614] width 20 height 20
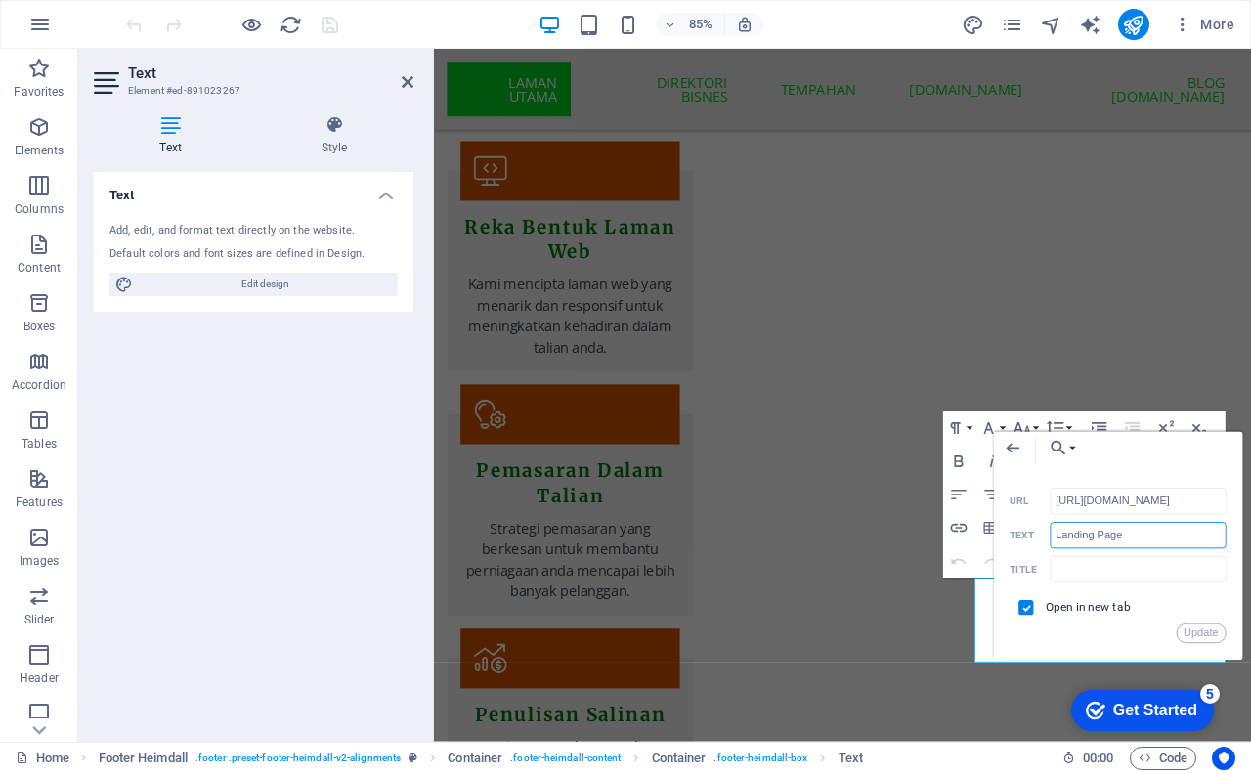
drag, startPoint x: 1135, startPoint y: 531, endPoint x: 1055, endPoint y: 536, distance: 80.3
click at [1055, 536] on input "Landing Page" at bounding box center [1139, 535] width 176 height 26
type input "Link Bio Admin"
click at [1198, 636] on button "Update" at bounding box center [1202, 634] width 50 height 20
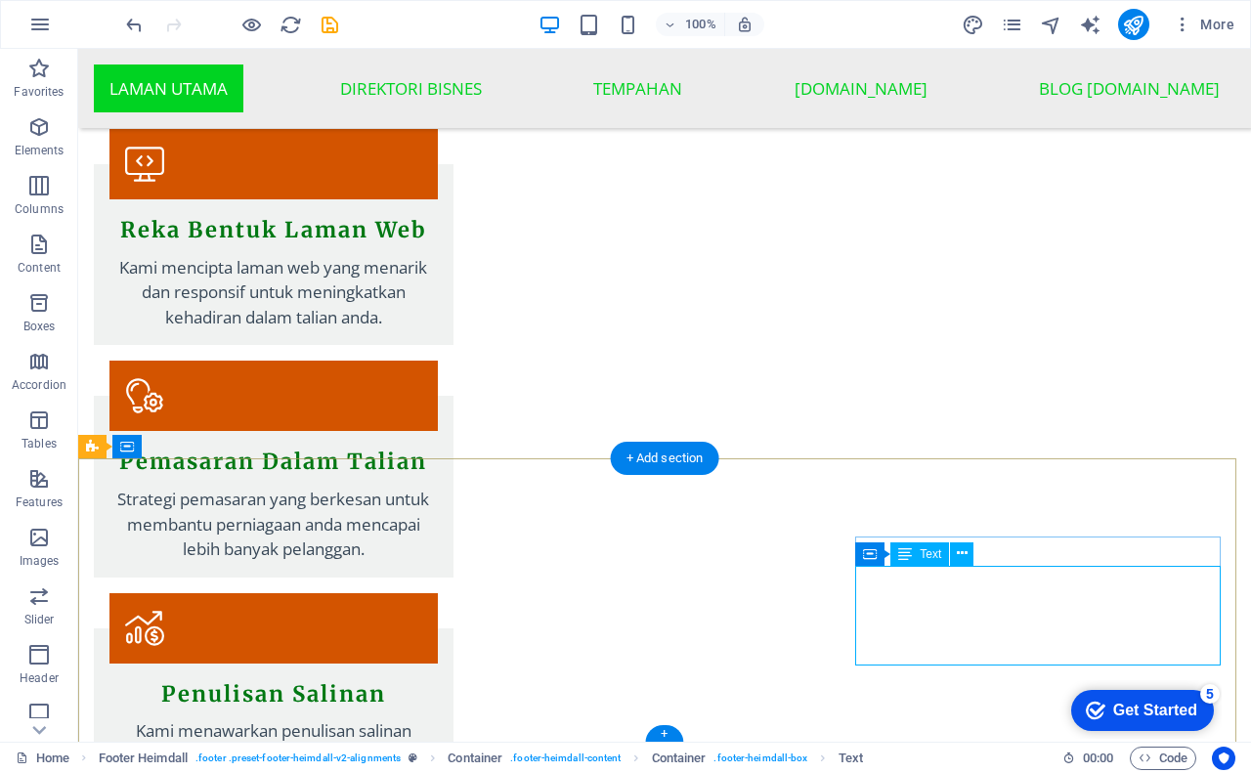
scroll to position [2959, 0]
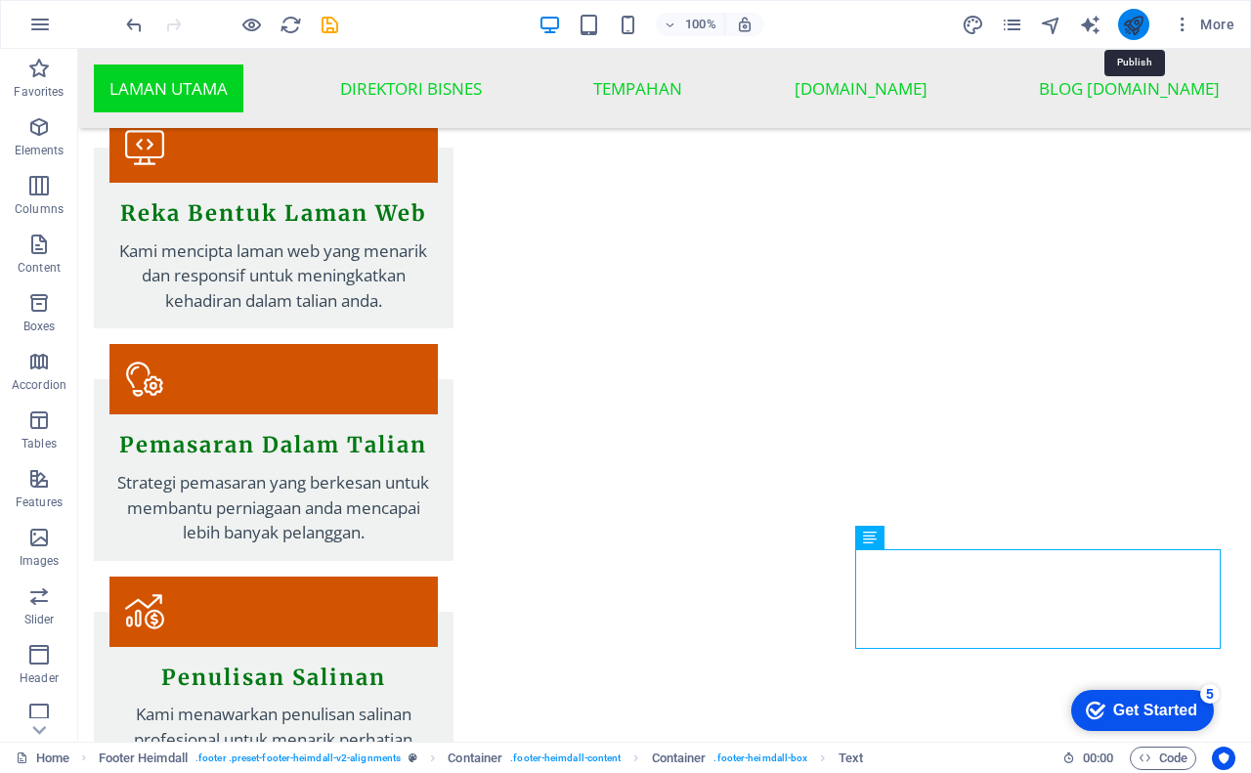
click at [1134, 14] on icon "publish" at bounding box center [1133, 25] width 22 height 22
